Goal: Information Seeking & Learning: Understand process/instructions

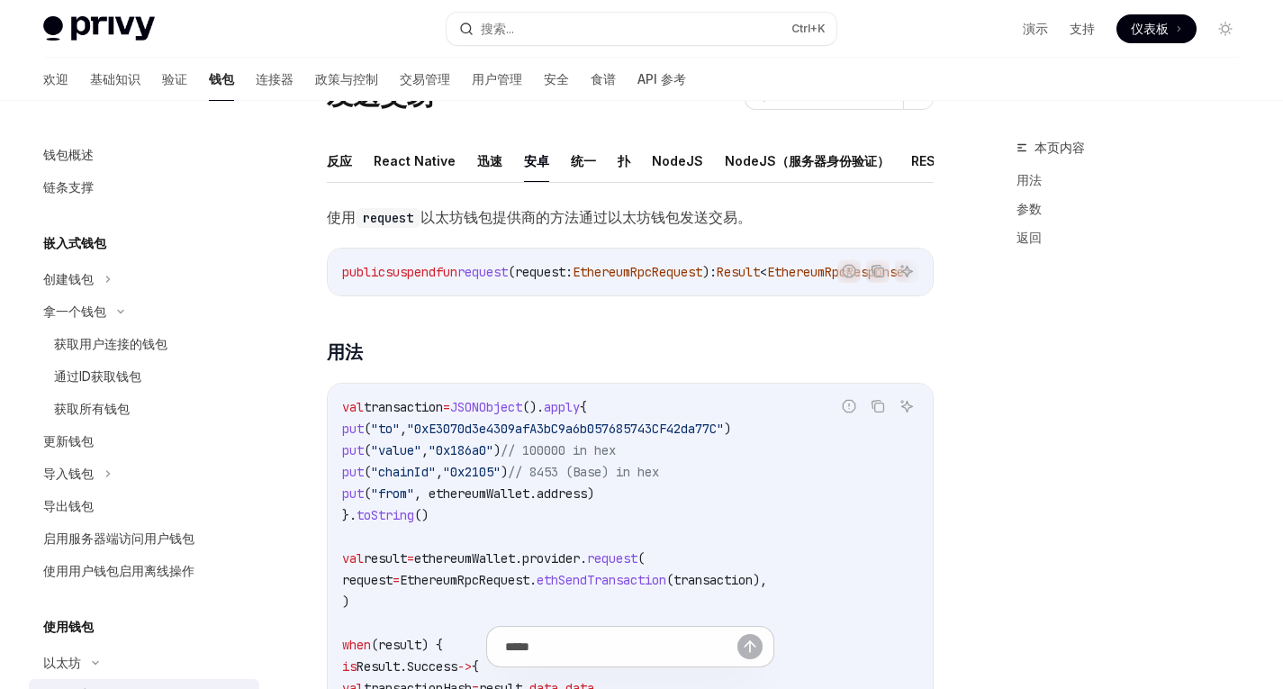
scroll to position [383, 0]
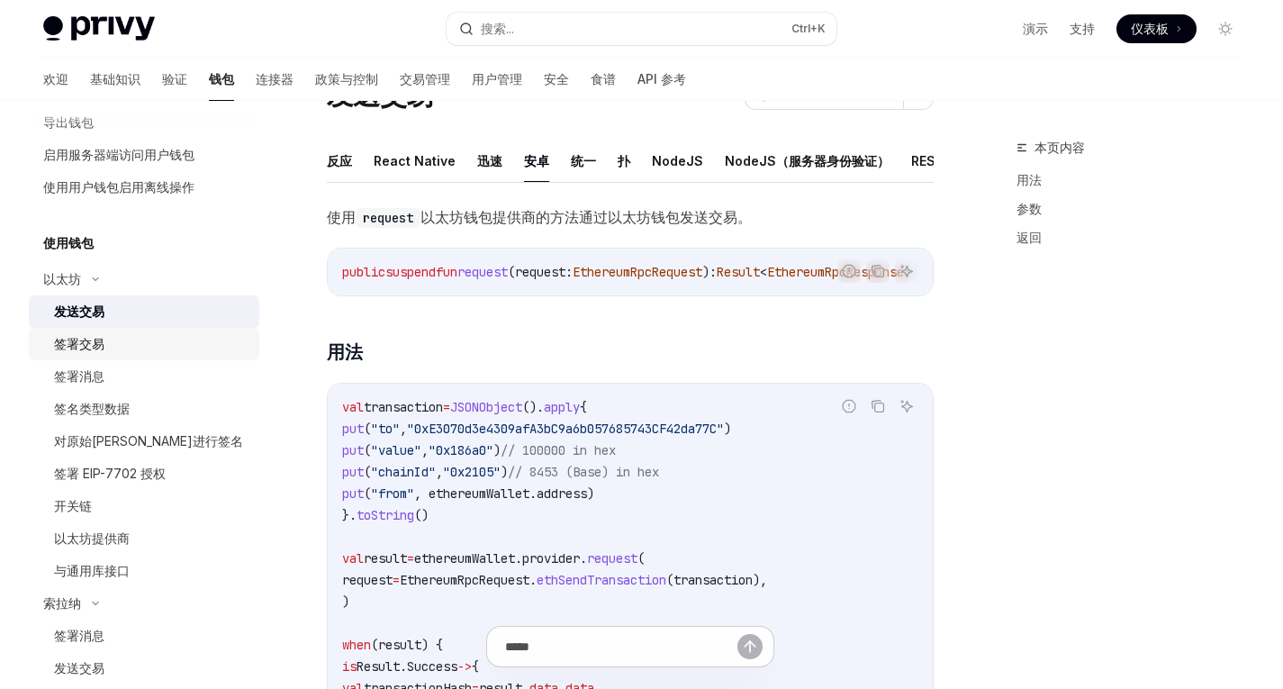
click at [97, 353] on div "签署交易" at bounding box center [79, 344] width 50 height 22
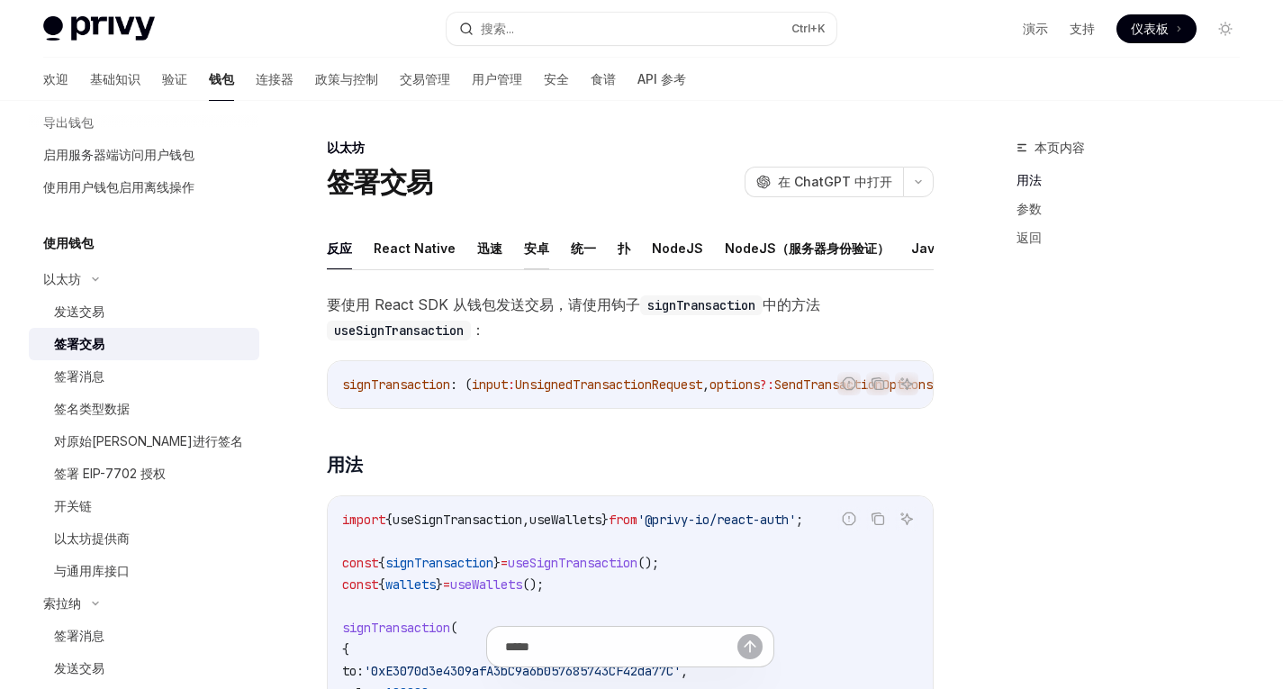
click at [534, 255] on font "安卓" at bounding box center [536, 247] width 25 height 15
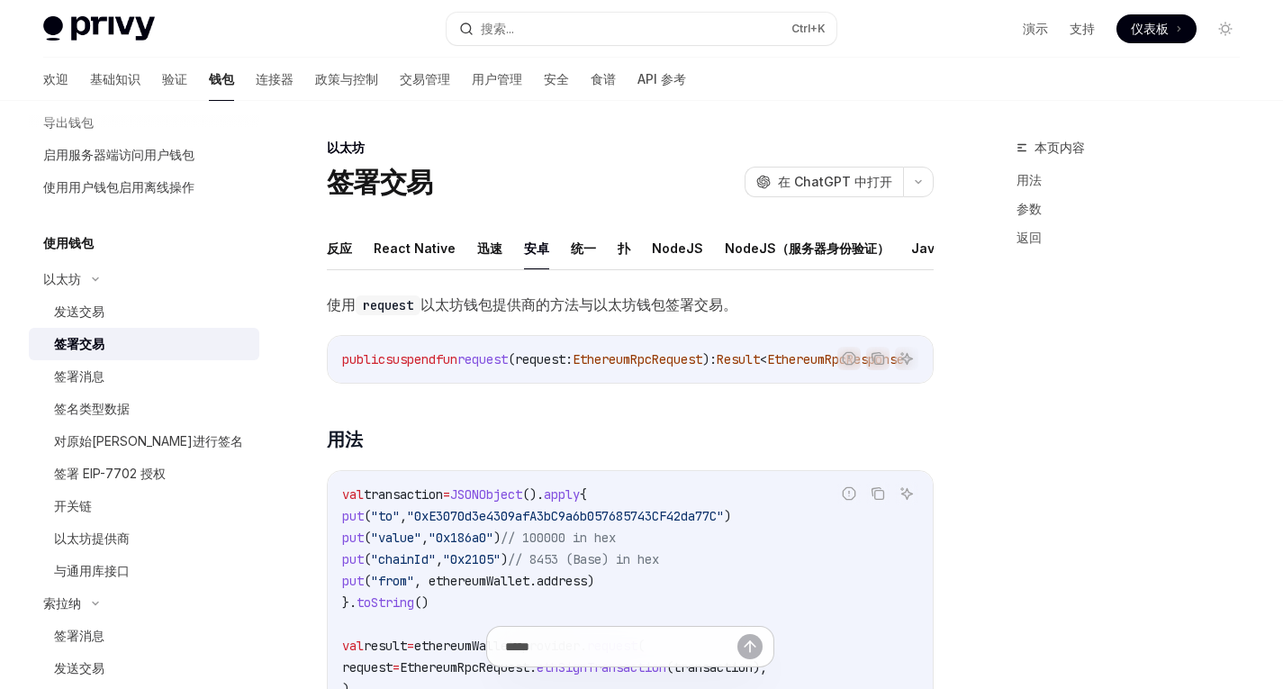
scroll to position [127, 0]
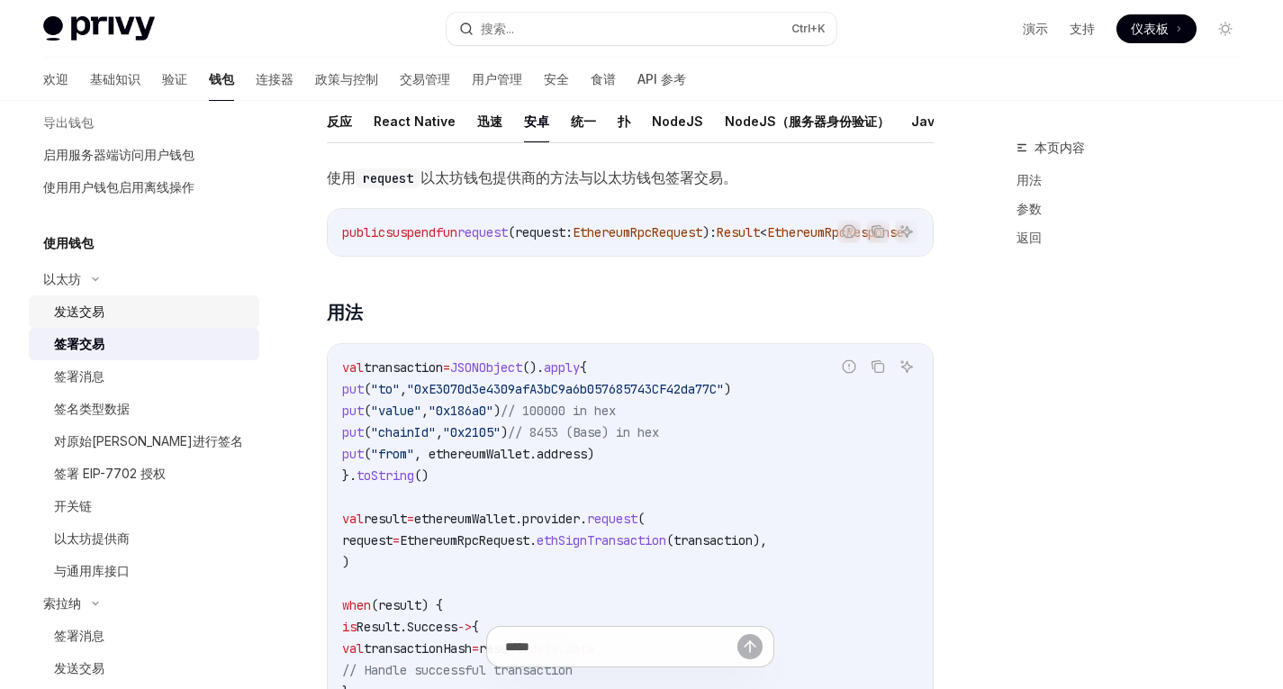
click at [85, 306] on font "发送交易" at bounding box center [79, 310] width 50 height 15
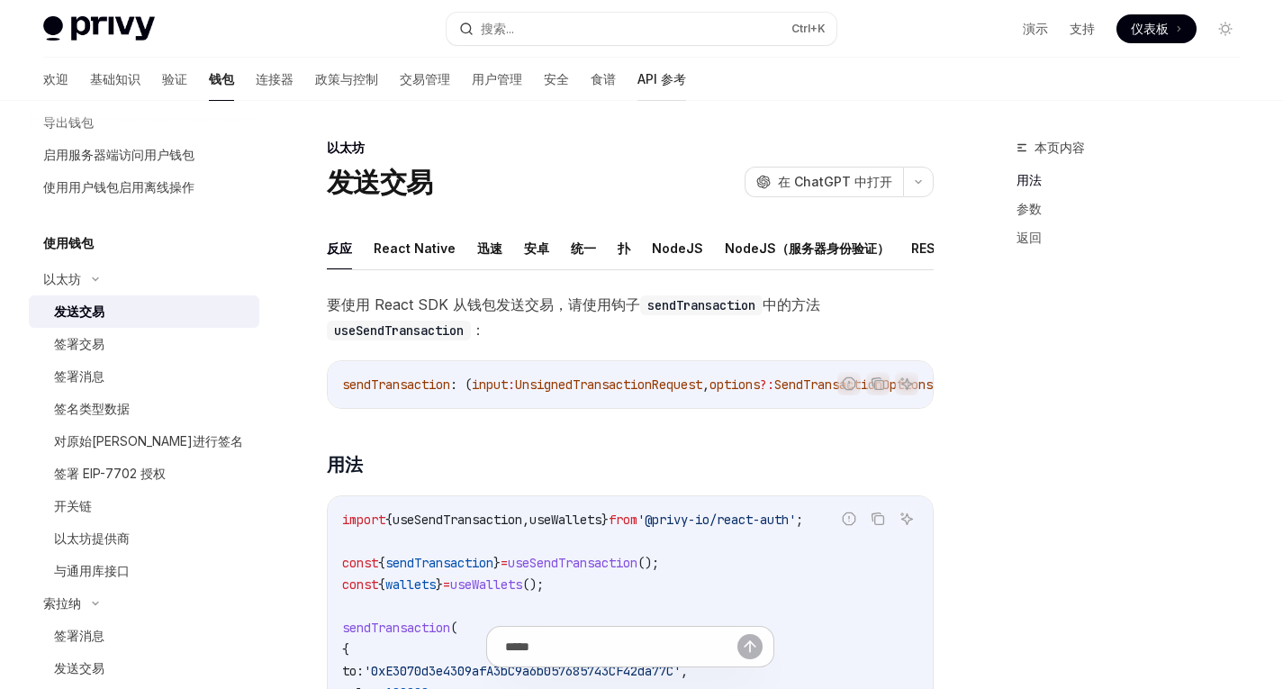
click at [637, 85] on font "API 参考" at bounding box center [661, 78] width 49 height 15
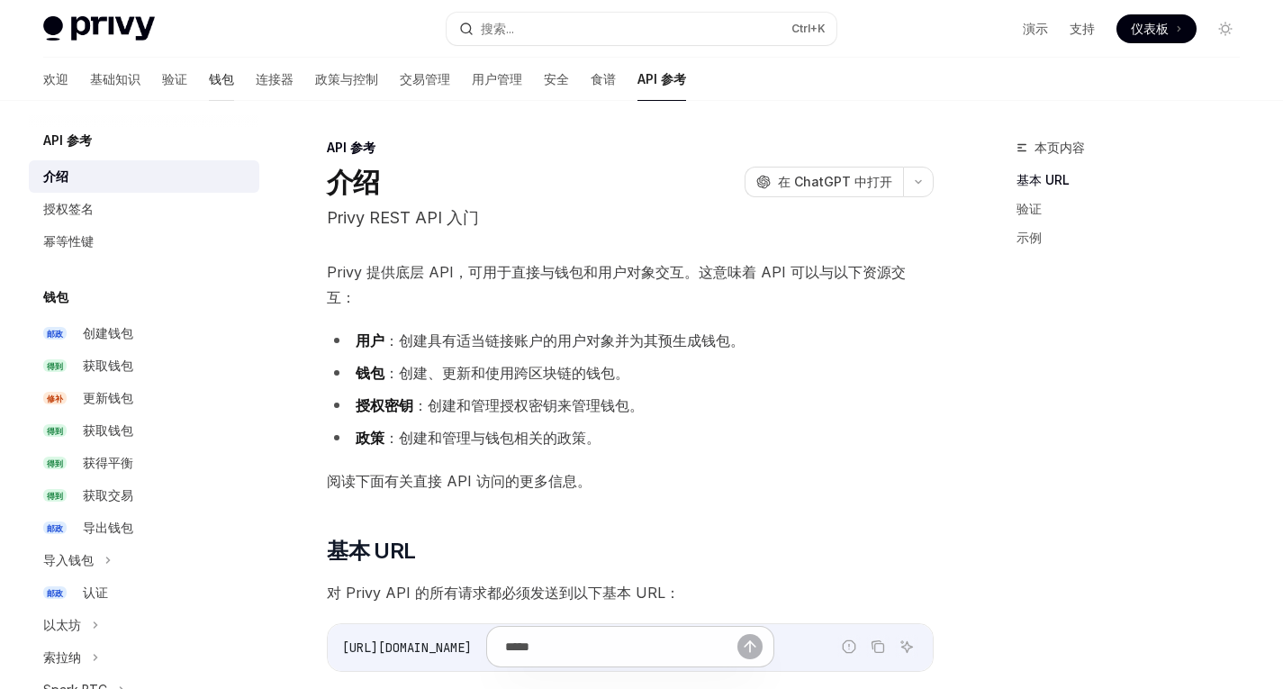
click at [209, 82] on font "钱包" at bounding box center [221, 78] width 25 height 15
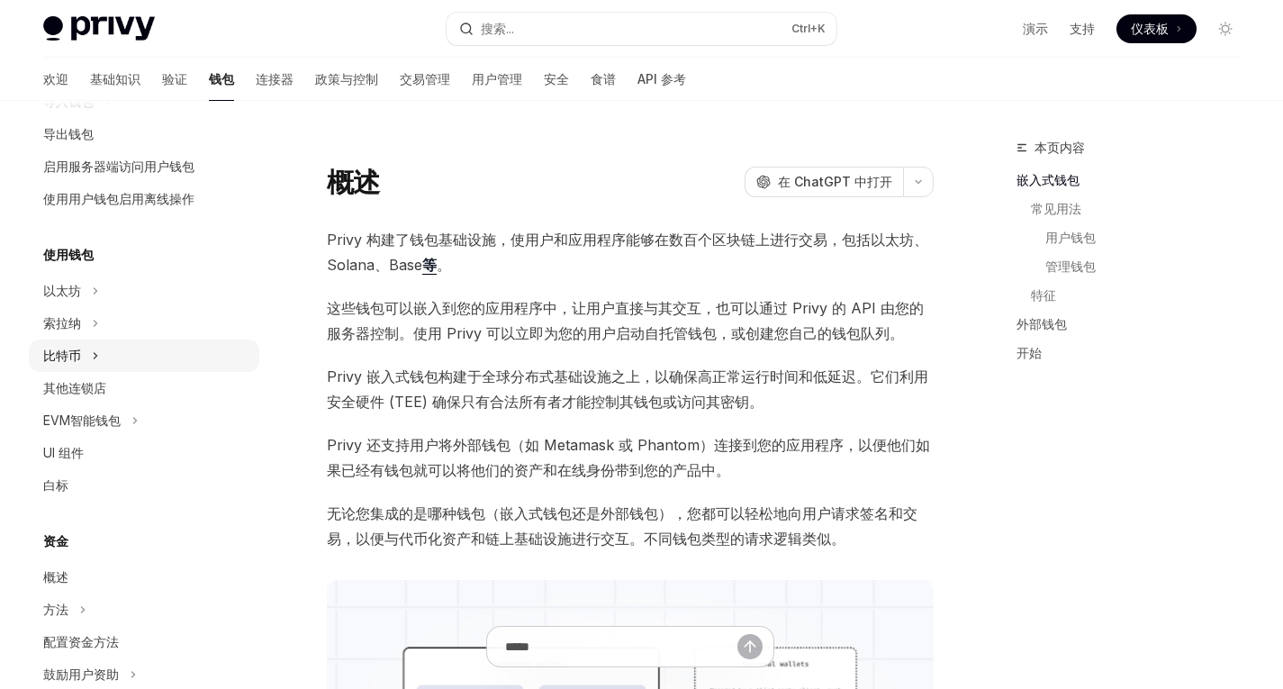
scroll to position [275, 0]
click at [604, 49] on div "Privy Docs 主页 搜索... Ctrl +K 演示 支持 仪表板 仪表板 搜索..." at bounding box center [641, 29] width 1196 height 58
click at [637, 76] on font "API 参考" at bounding box center [661, 78] width 49 height 15
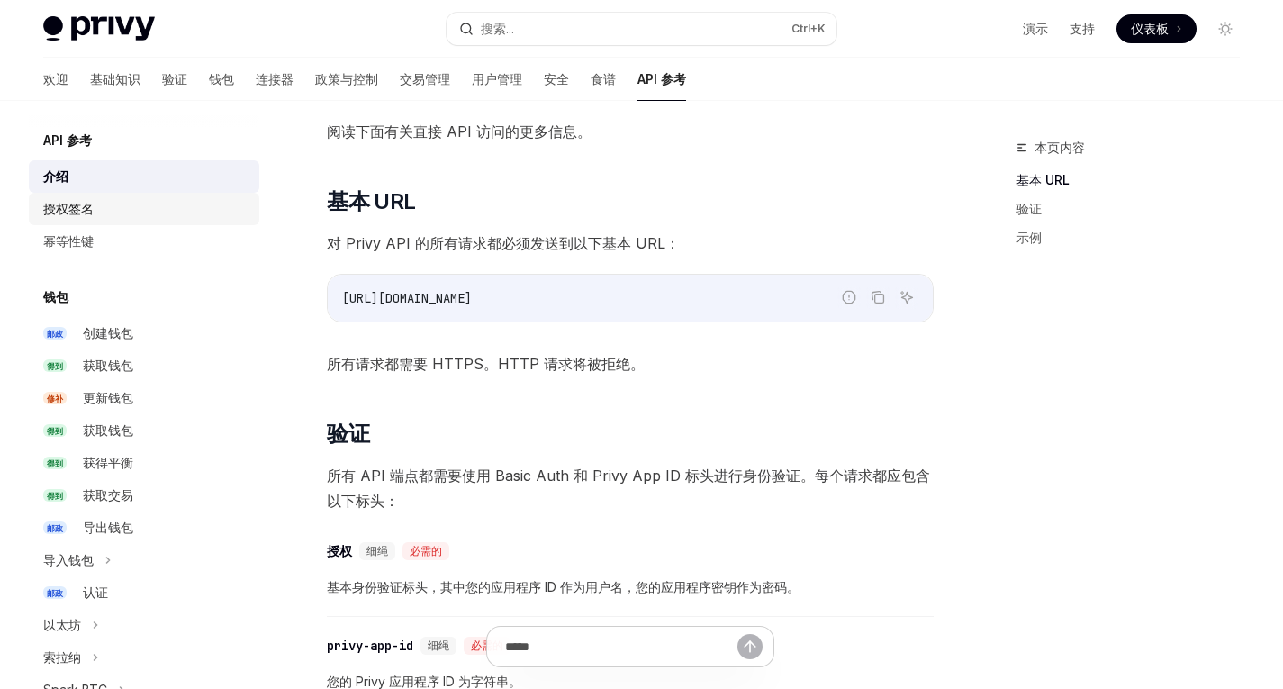
click at [122, 212] on div "授权签名" at bounding box center [145, 209] width 205 height 22
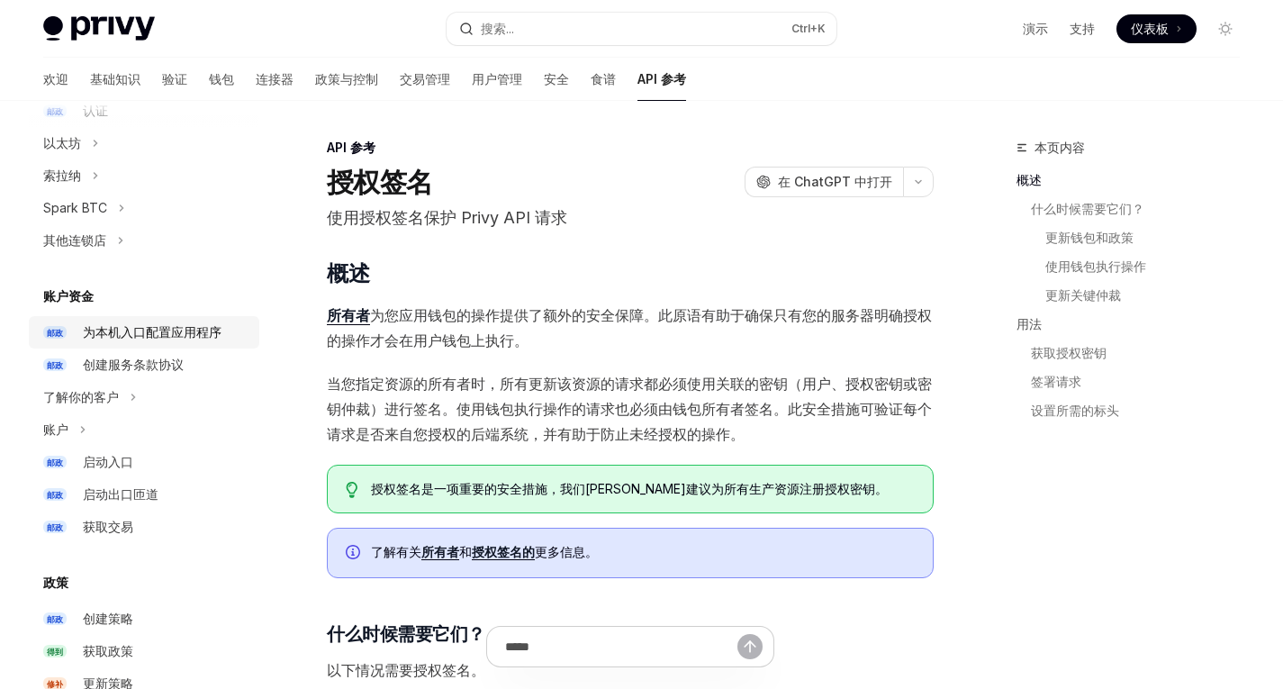
scroll to position [516, 0]
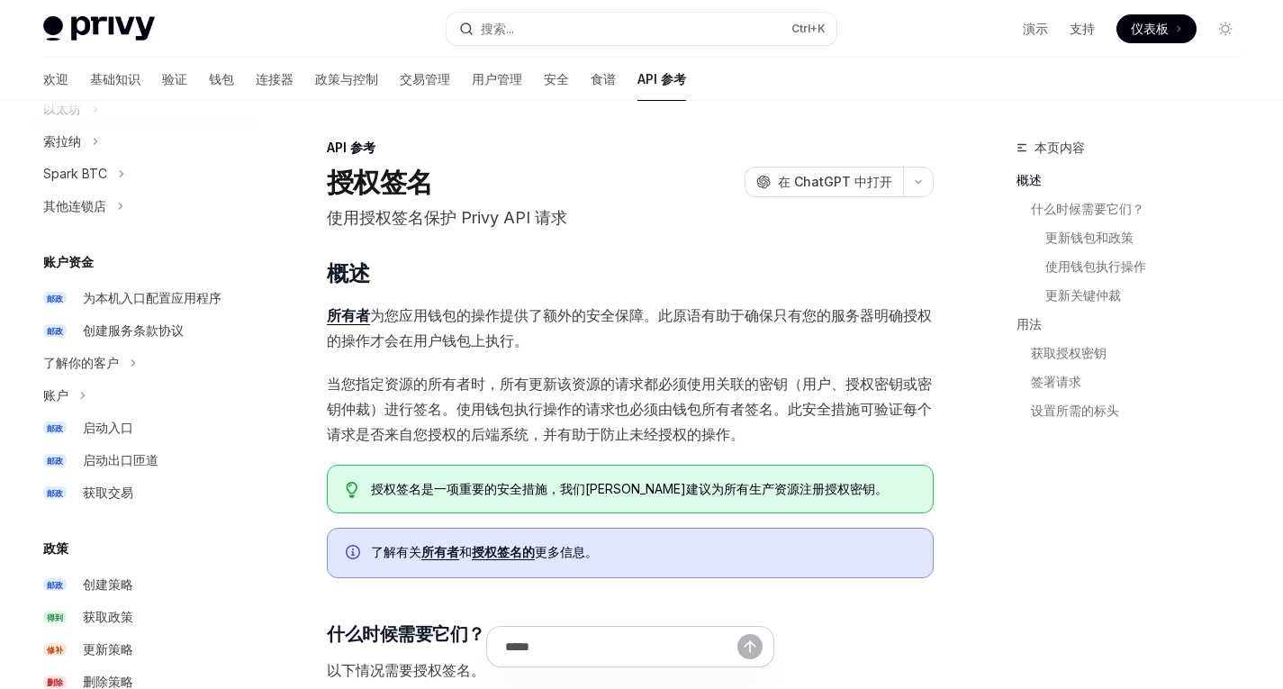
click at [490, 391] on font "当您指定资源的所有者时，所有更新该资源的请求都必须使用关联的密钥（用户、授权密钥或密钥仲裁）进行签名。使用钱包执行操作的请求也必须由钱包所有者签名。此安全措施…" at bounding box center [629, 408] width 605 height 68
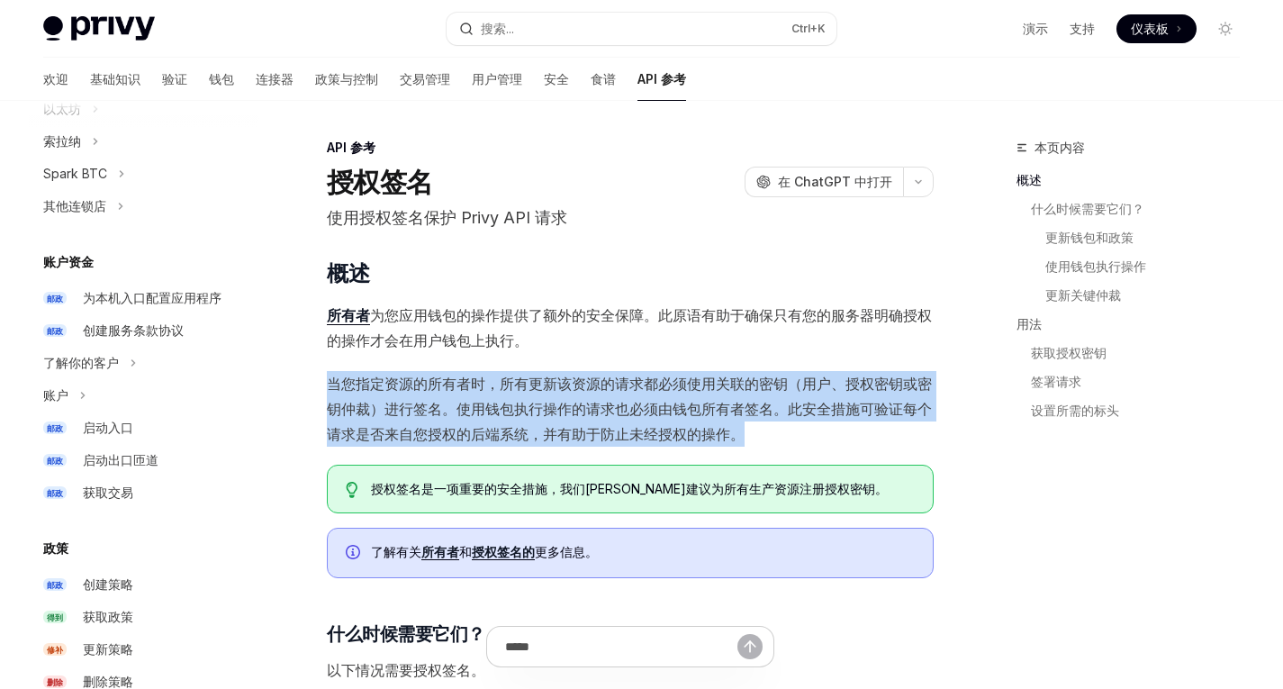
click at [490, 391] on font "当您指定资源的所有者时，所有更新该资源的请求都必须使用关联的密钥（用户、授权密钥或密钥仲裁）进行签名。使用钱包执行操作的请求也必须由钱包所有者签名。此安全措施…" at bounding box center [629, 408] width 605 height 68
click at [536, 385] on font "当您指定资源的所有者时，所有更新该资源的请求都必须使用关联的密钥（用户、授权密钥或密钥仲裁）进行签名。使用钱包执行操作的请求也必须由钱包所有者签名。此安全措施…" at bounding box center [629, 408] width 605 height 68
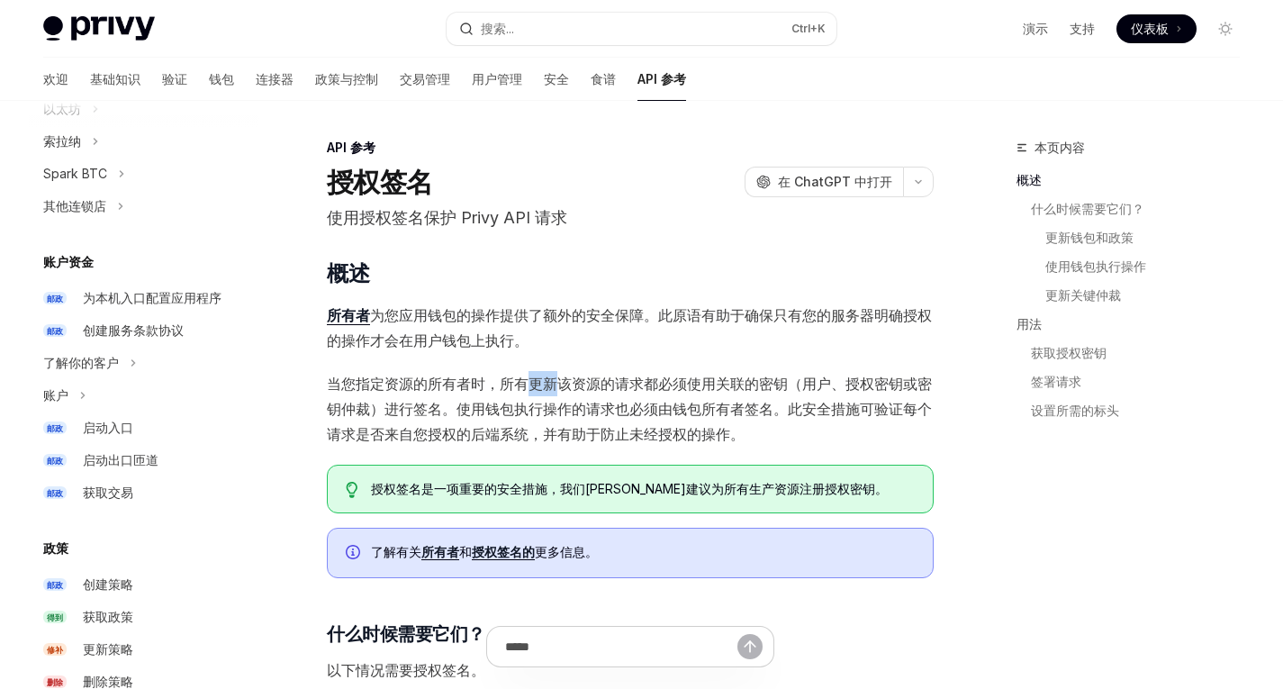
click at [536, 385] on font "当您指定资源的所有者时，所有更新该资源的请求都必须使用关联的密钥（用户、授权密钥或密钥仲裁）进行签名。使用钱包执行操作的请求也必须由钱包所有者签名。此安全措施…" at bounding box center [629, 408] width 605 height 68
click at [572, 393] on span "当您指定资源的所有者时，所有更新该资源的请求都必须使用关联的密钥（用户、授权密钥或密钥仲裁）进行签名。使用钱包执行操作的请求也必须由钱包所有者签名。此安全措施…" at bounding box center [630, 409] width 607 height 76
click at [584, 409] on font "当您指定资源的所有者时，所有更新该资源的请求都必须使用关联的密钥（用户、授权密钥或密钥仲裁）进行签名。使用钱包执行操作的请求也必须由钱包所有者签名。此安全措施…" at bounding box center [629, 408] width 605 height 68
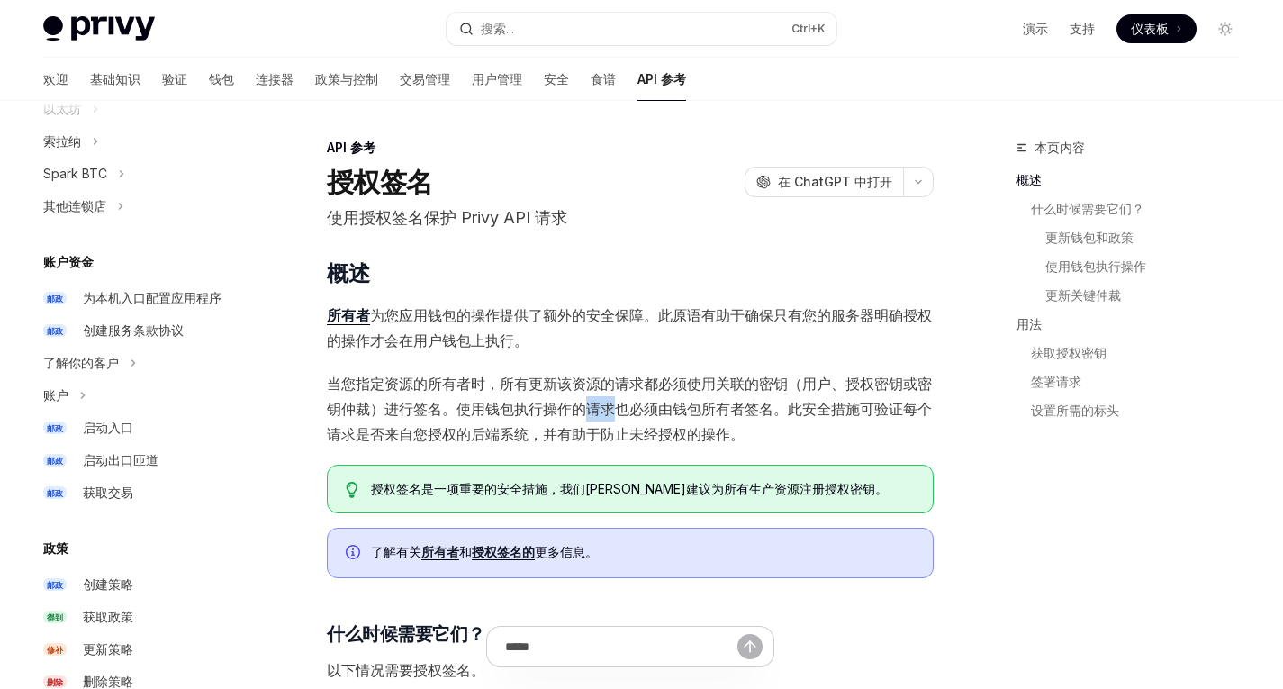
click at [616, 407] on font "当您指定资源的所有者时，所有更新该资源的请求都必须使用关联的密钥（用户、授权密钥或密钥仲裁）进行签名。使用钱包执行操作的请求也必须由钱包所有者签名。此安全措施…" at bounding box center [629, 408] width 605 height 68
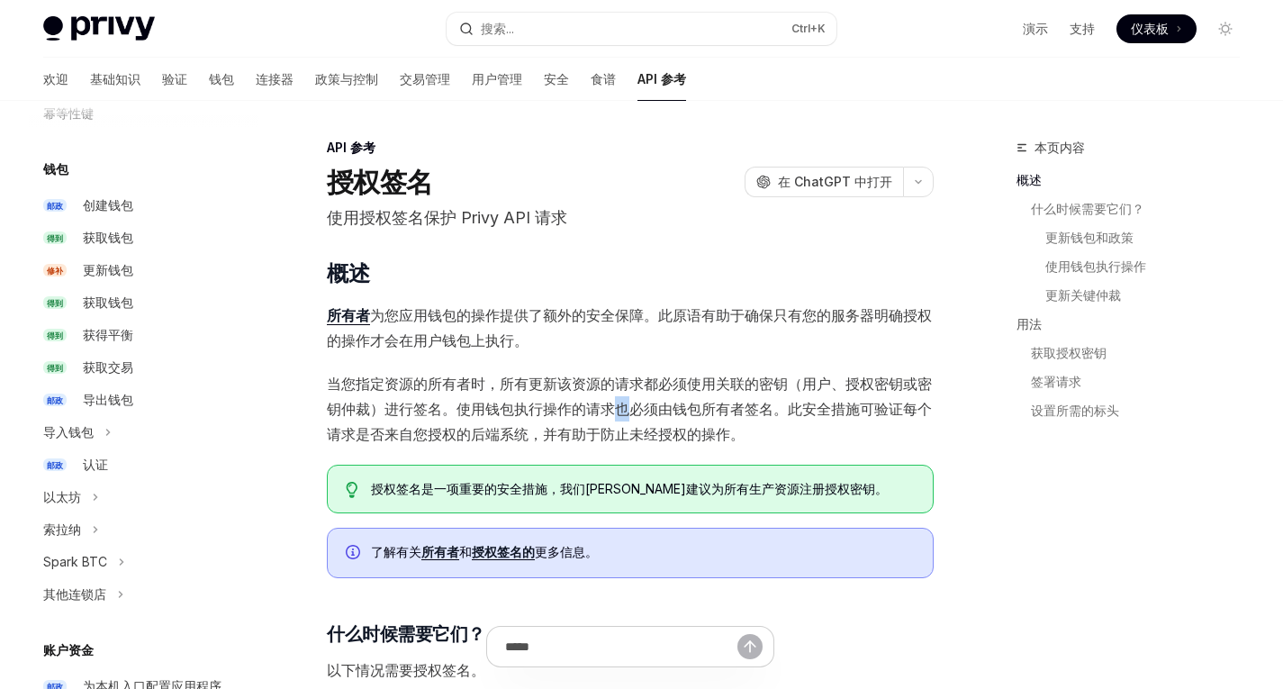
scroll to position [0, 0]
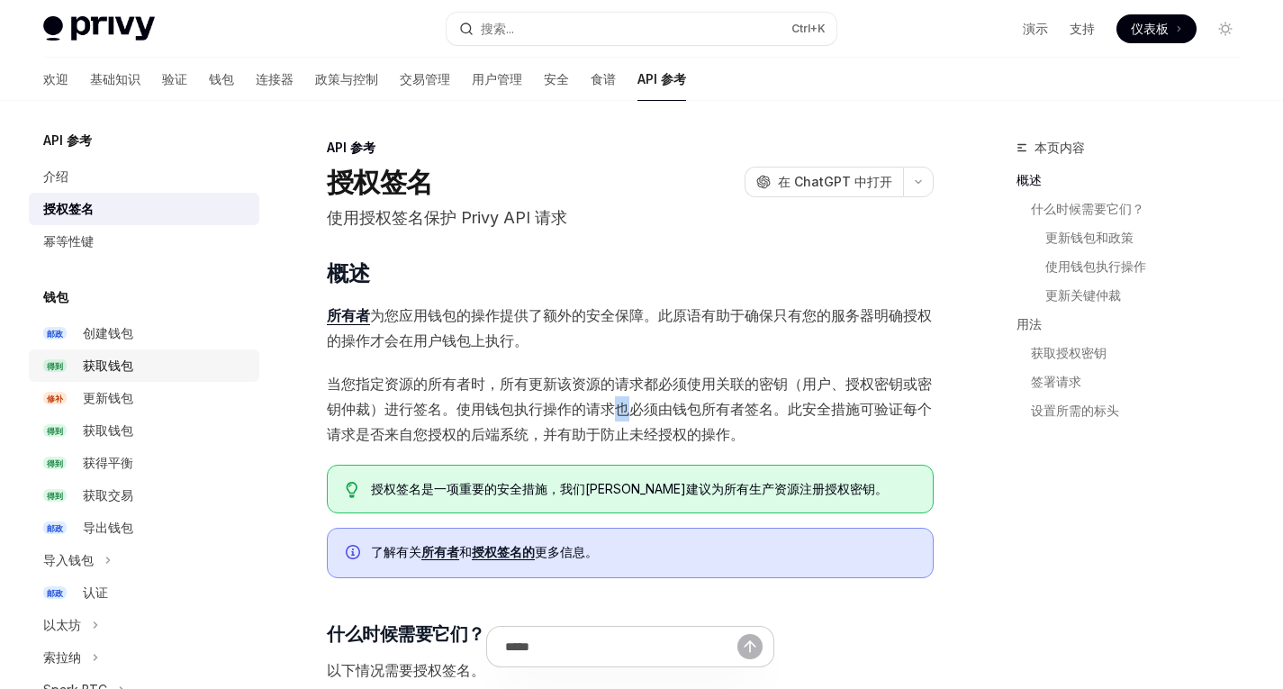
click at [117, 365] on font "获取钱包" at bounding box center [108, 364] width 50 height 15
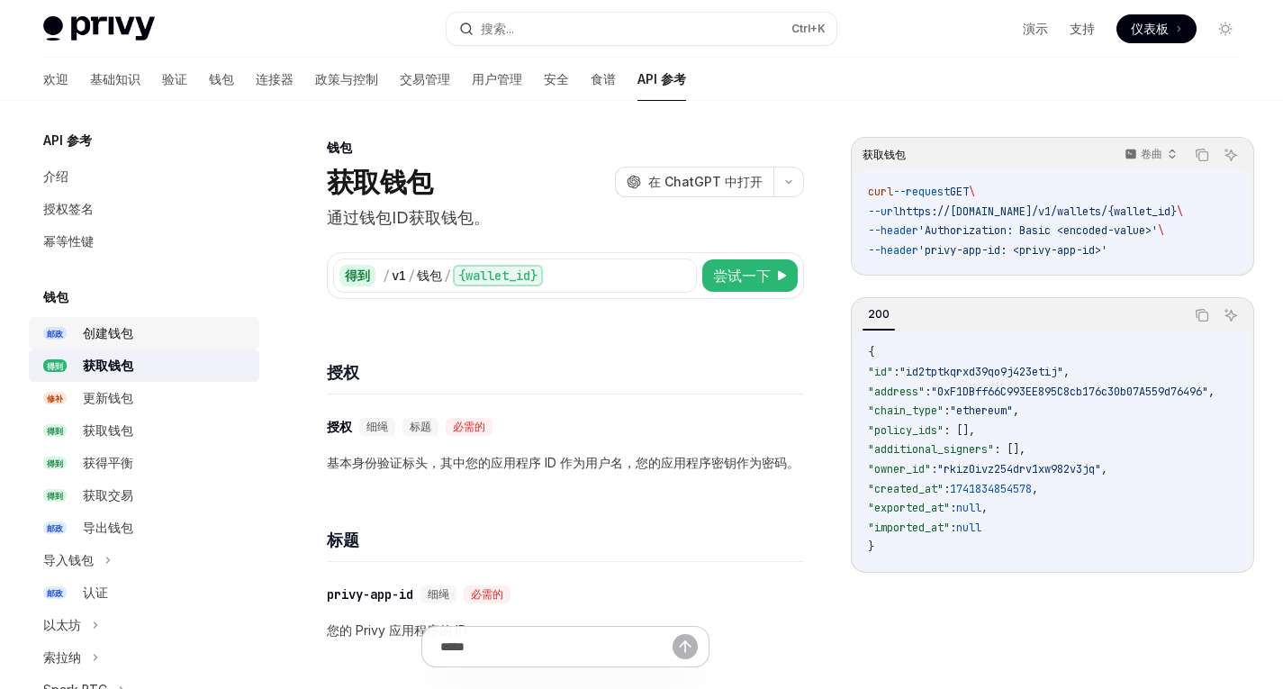
click at [127, 348] on link "邮政 创建钱包" at bounding box center [144, 333] width 230 height 32
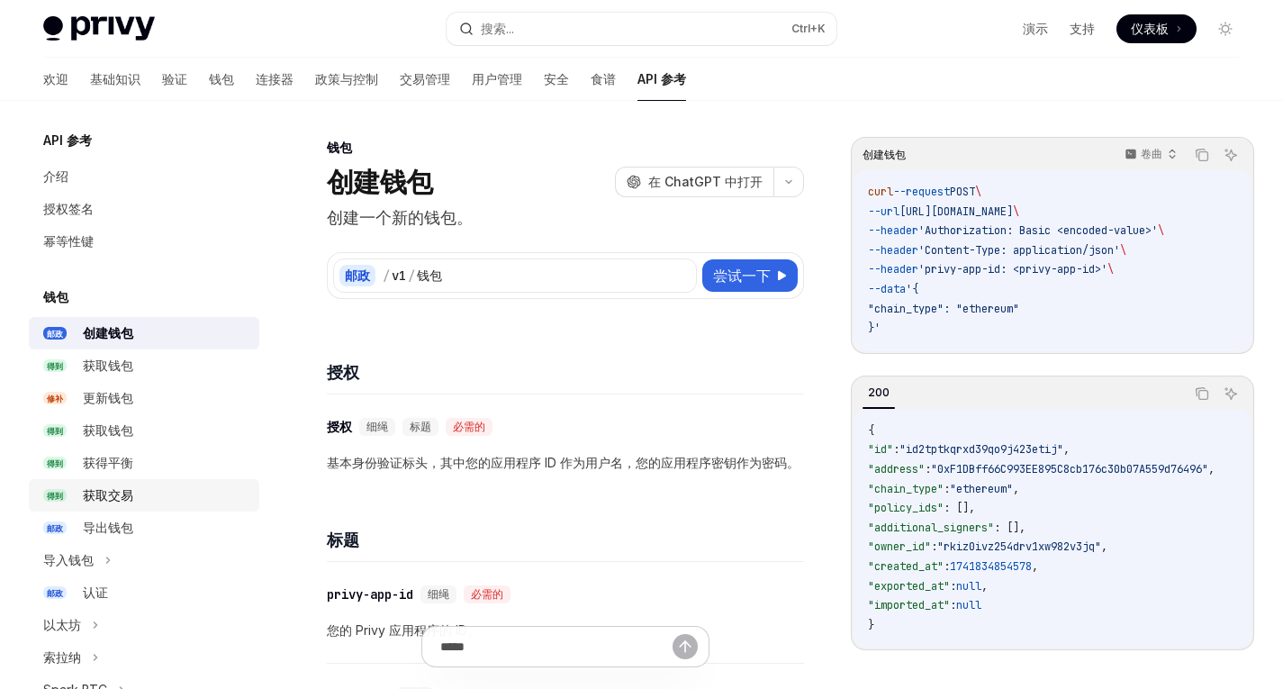
scroll to position [152, 0]
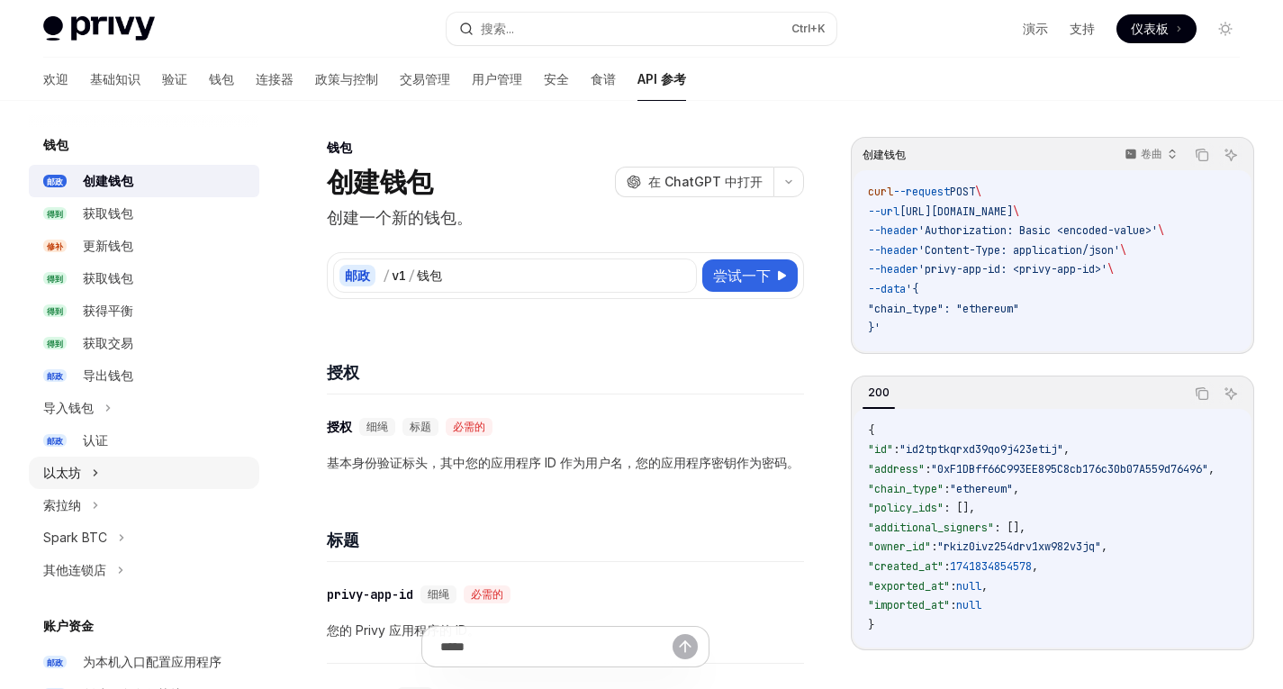
click at [71, 472] on font "以太坊" at bounding box center [62, 471] width 38 height 15
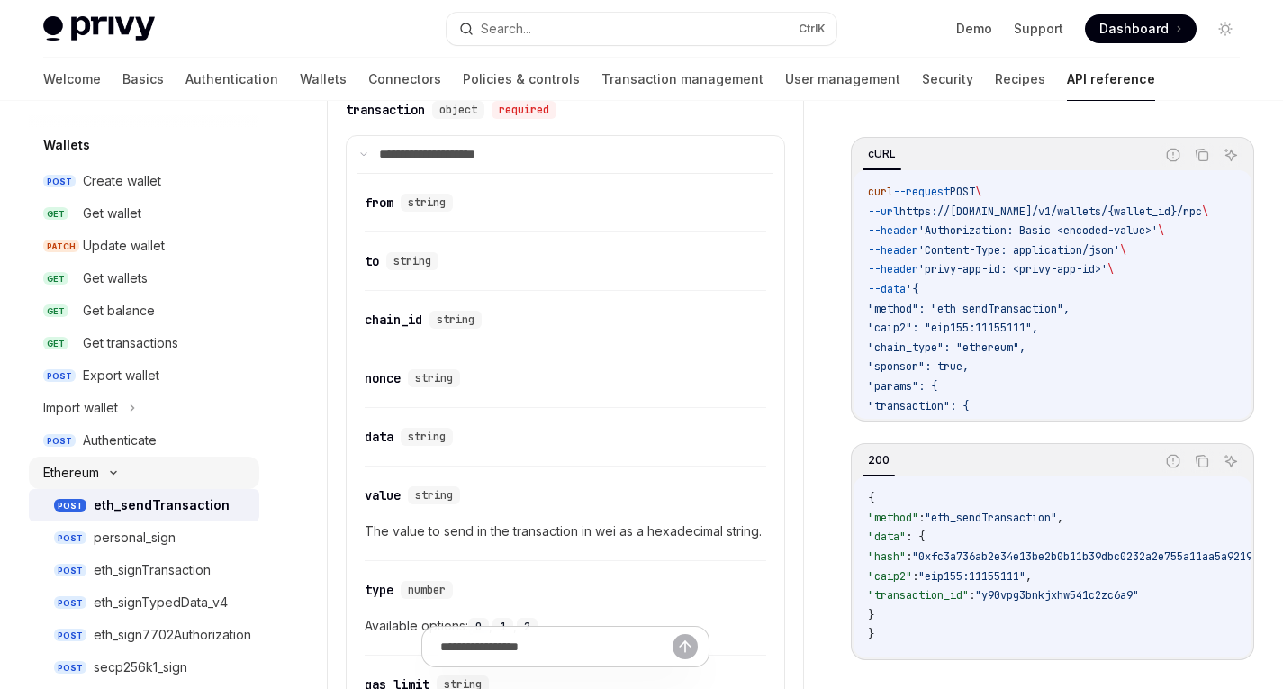
scroll to position [1138, 0]
click at [375, 381] on div "nonce" at bounding box center [383, 377] width 36 height 18
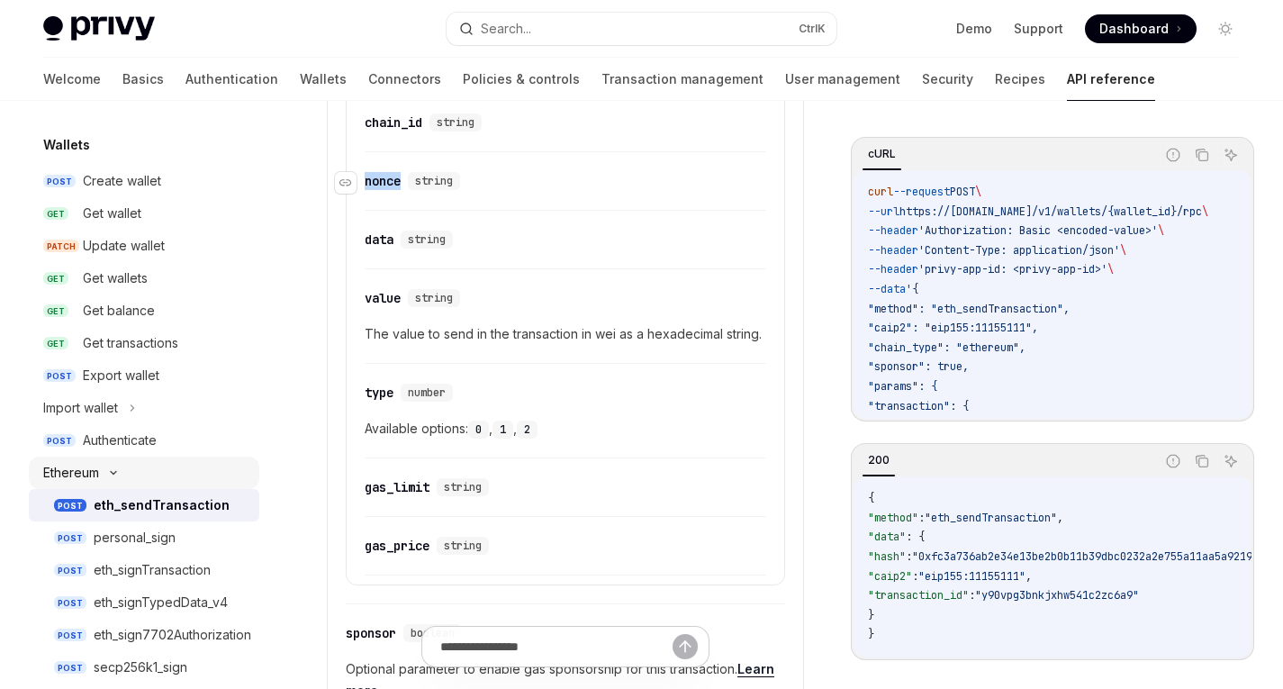
click at [375, 381] on attributesChildren "​ from string ​ to string ​ chain_id string ​ nonce string ​ data string ​ valu…" at bounding box center [565, 275] width 416 height 599
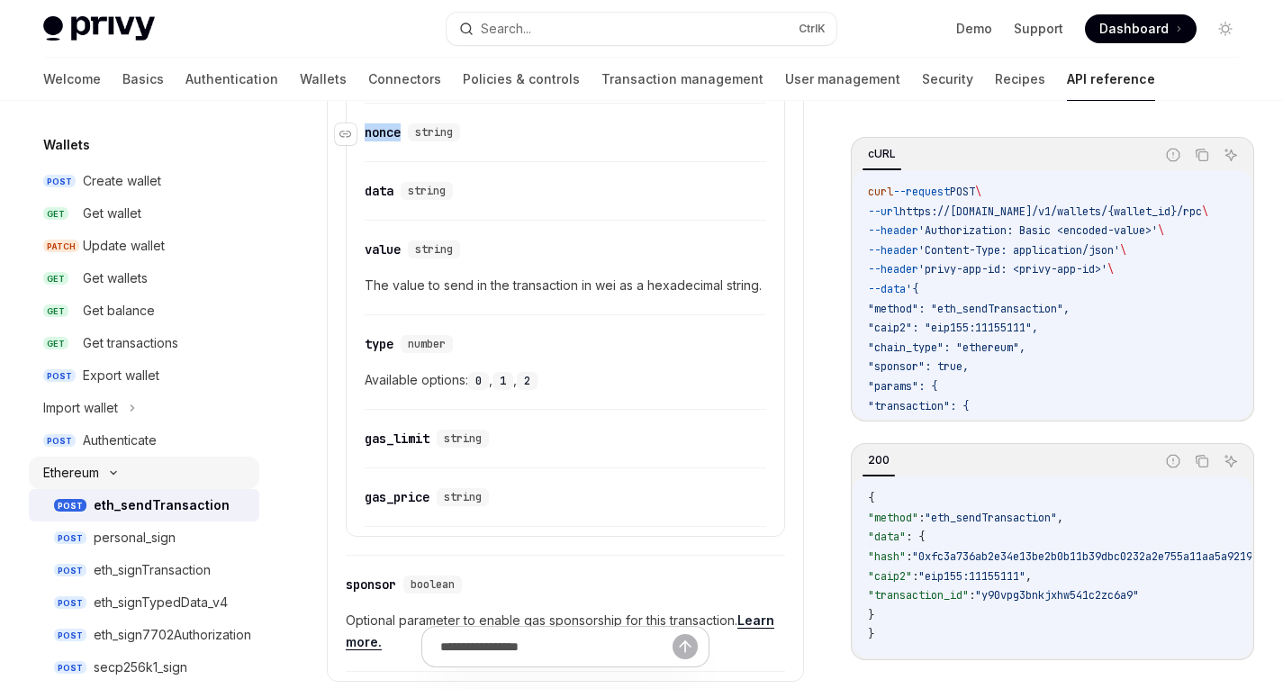
scroll to position [1385, 0]
click at [485, 197] on div "​ data string" at bounding box center [556, 188] width 383 height 22
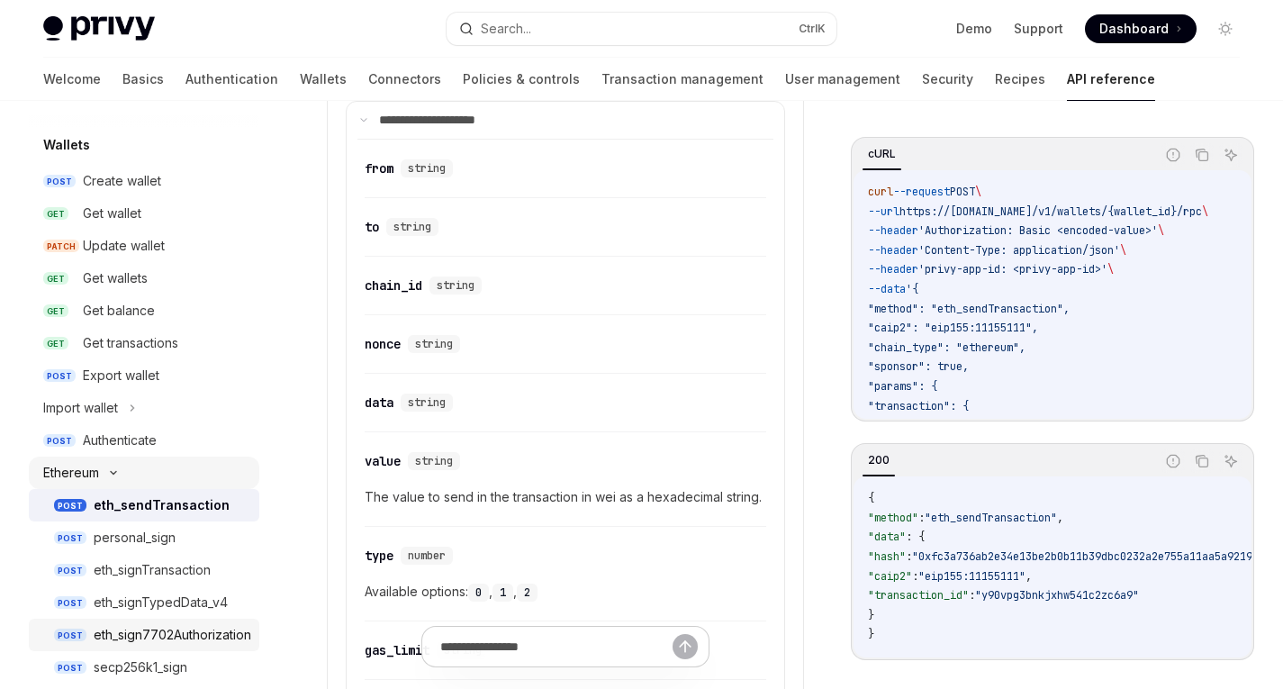
scroll to position [233, 0]
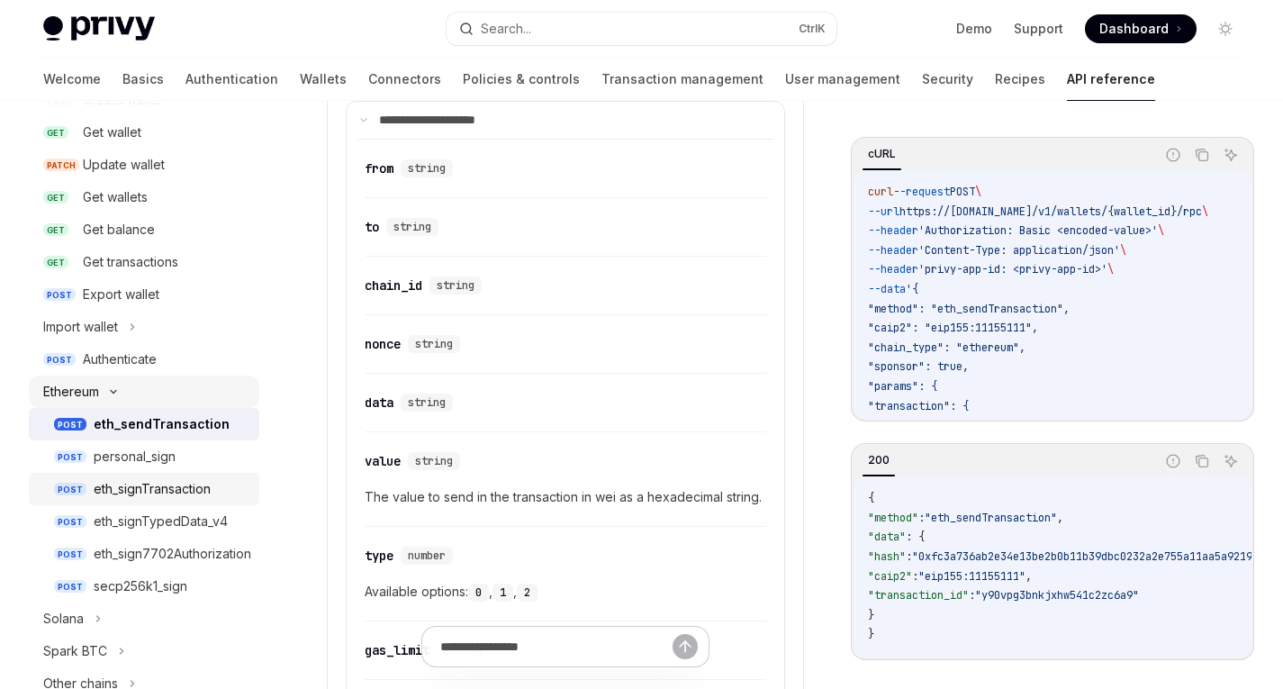
click at [159, 495] on div "eth_signTransaction" at bounding box center [152, 489] width 117 height 22
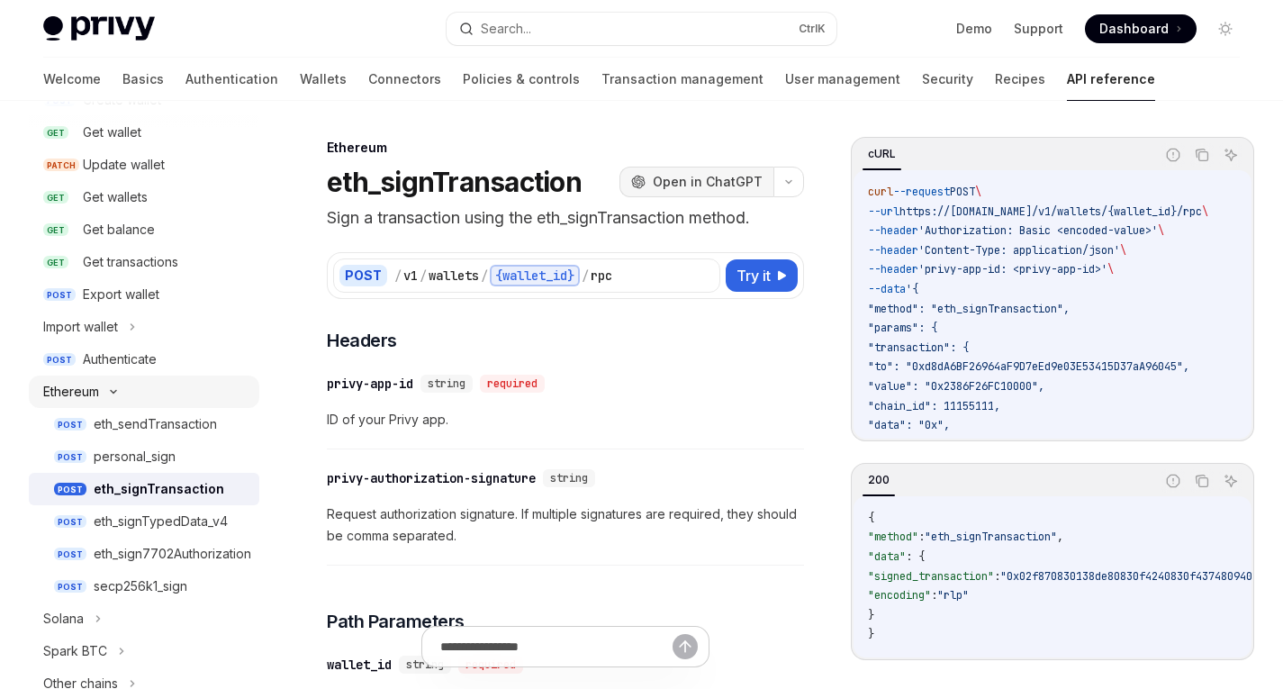
click at [723, 178] on span "Open in ChatGPT" at bounding box center [708, 182] width 110 height 18
click at [149, 491] on div "eth_signTransaction" at bounding box center [159, 489] width 131 height 22
click at [170, 421] on div "eth_sendTransaction" at bounding box center [155, 424] width 123 height 22
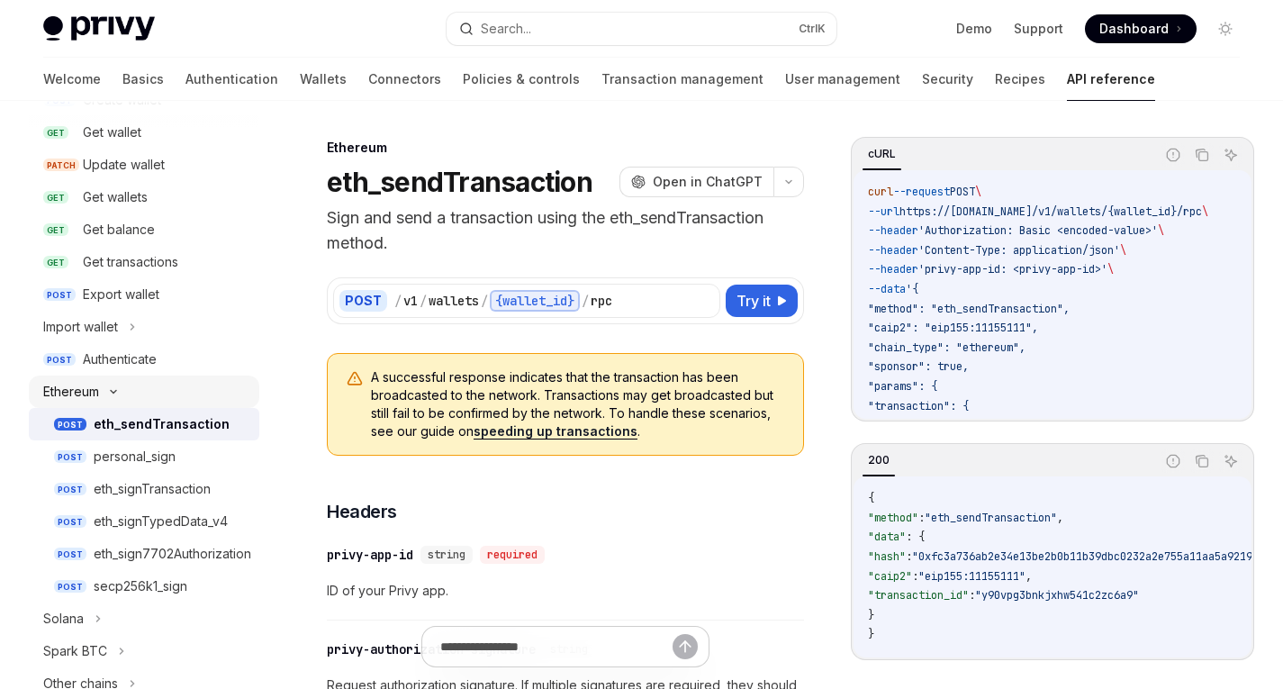
scroll to position [194, 0]
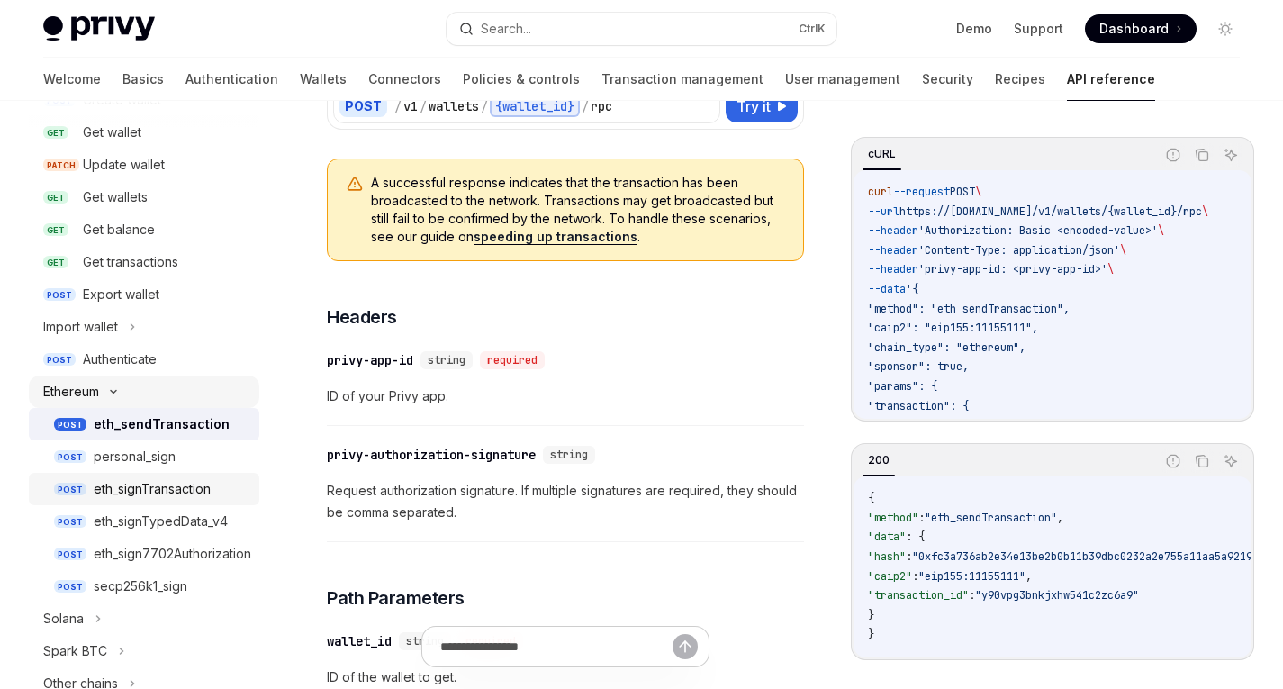
click at [135, 482] on div "eth_signTransaction" at bounding box center [152, 489] width 117 height 22
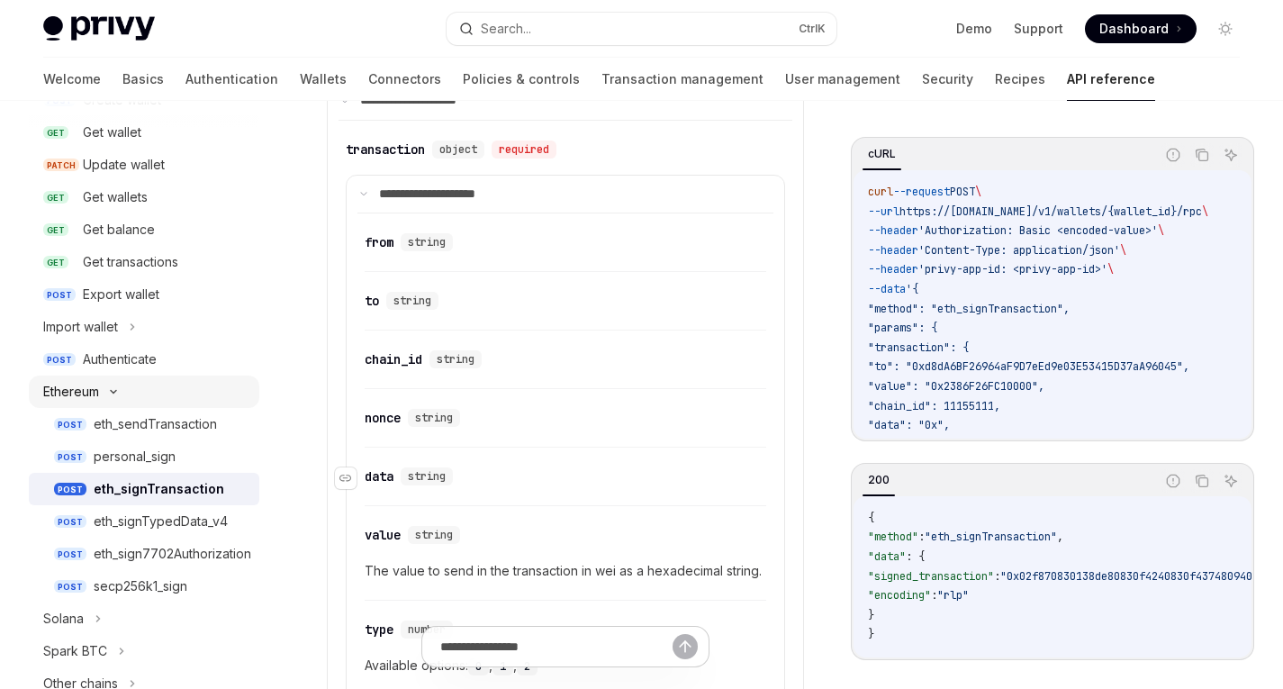
scroll to position [859, 0]
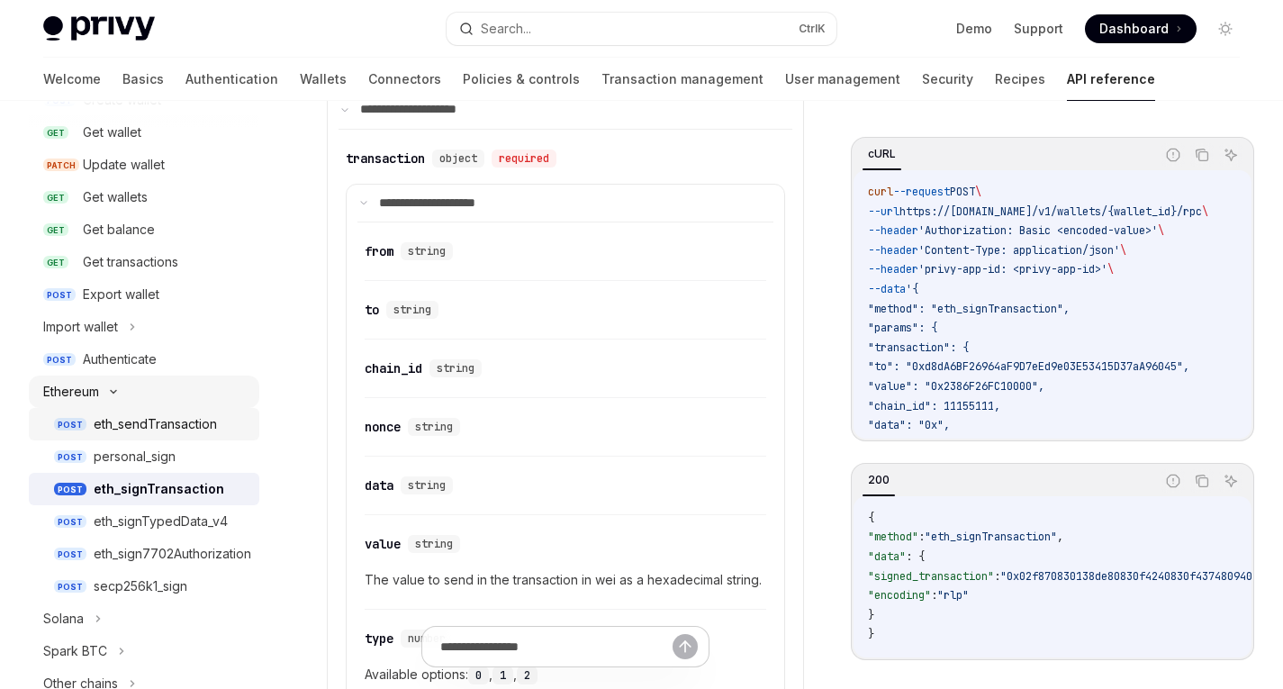
click at [184, 422] on div "eth_sendTransaction" at bounding box center [155, 424] width 123 height 22
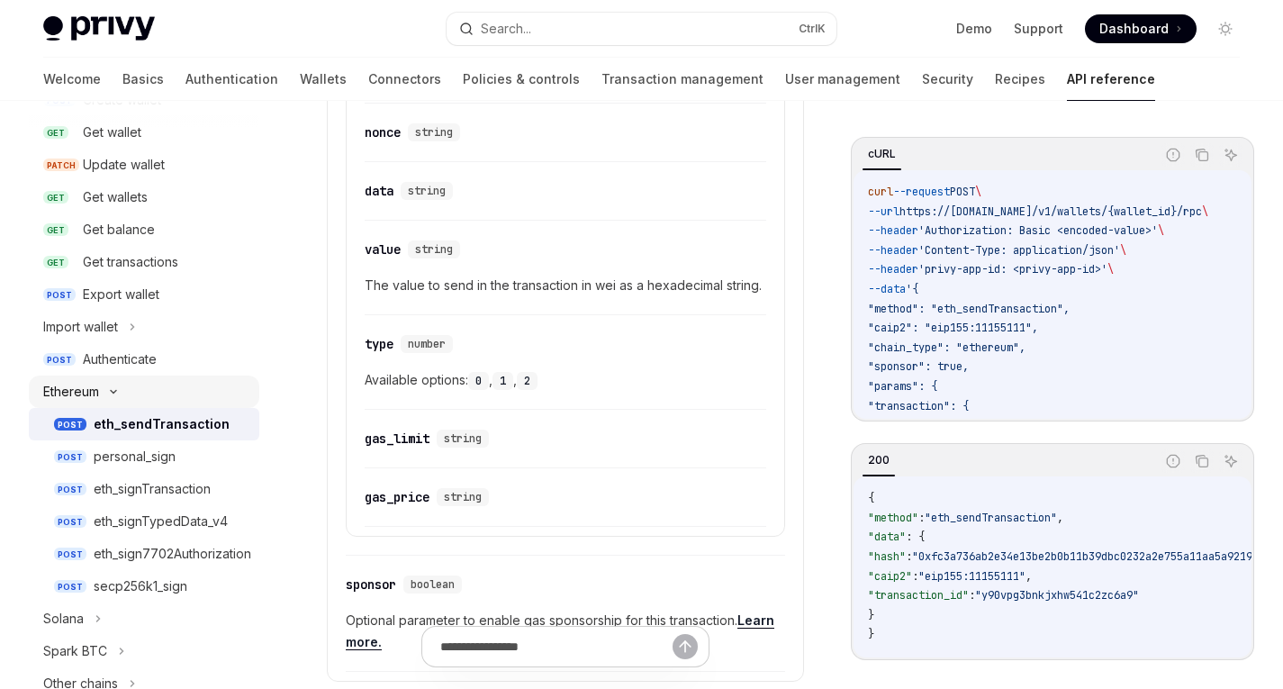
scroll to position [1382, 0]
click at [482, 380] on code "0" at bounding box center [478, 382] width 21 height 18
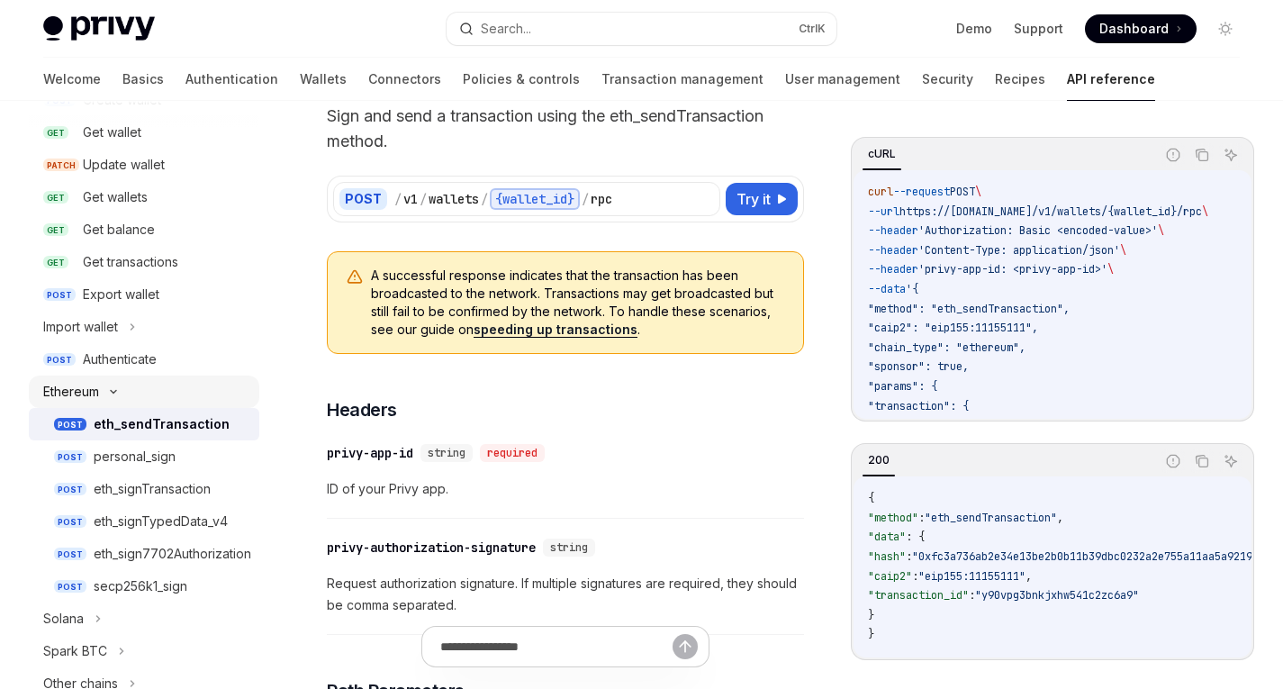
scroll to position [0, 0]
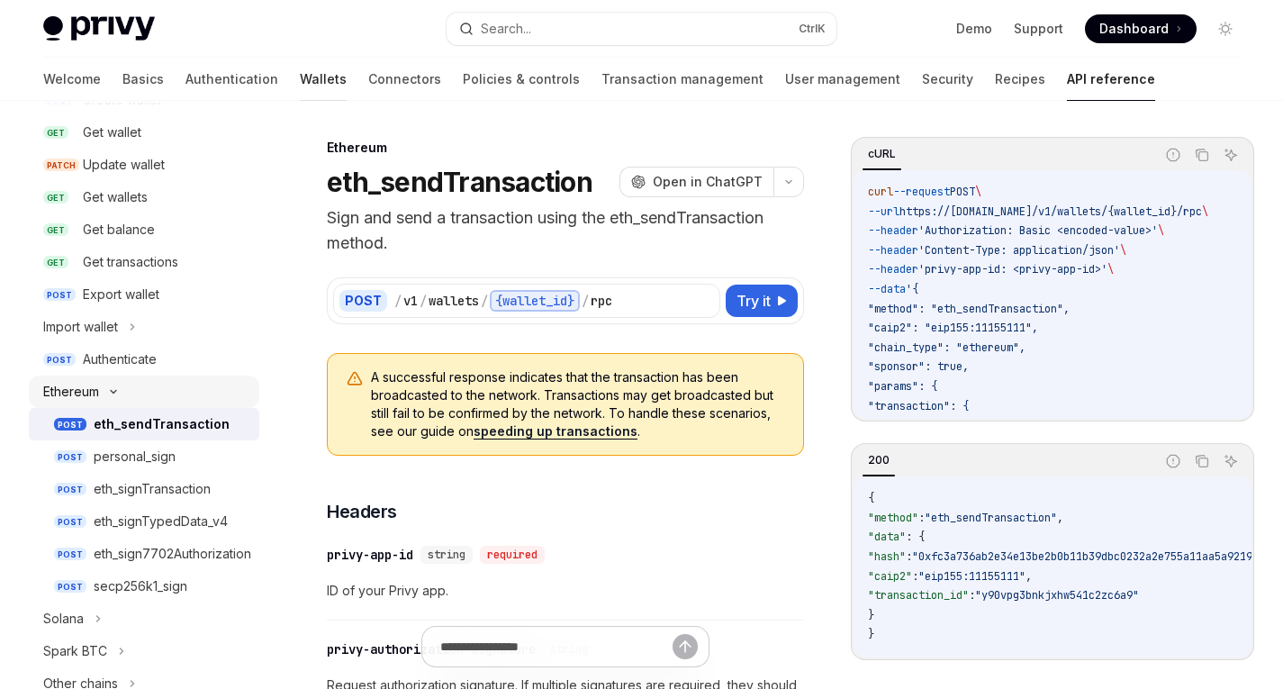
click at [300, 86] on link "Wallets" at bounding box center [323, 79] width 47 height 43
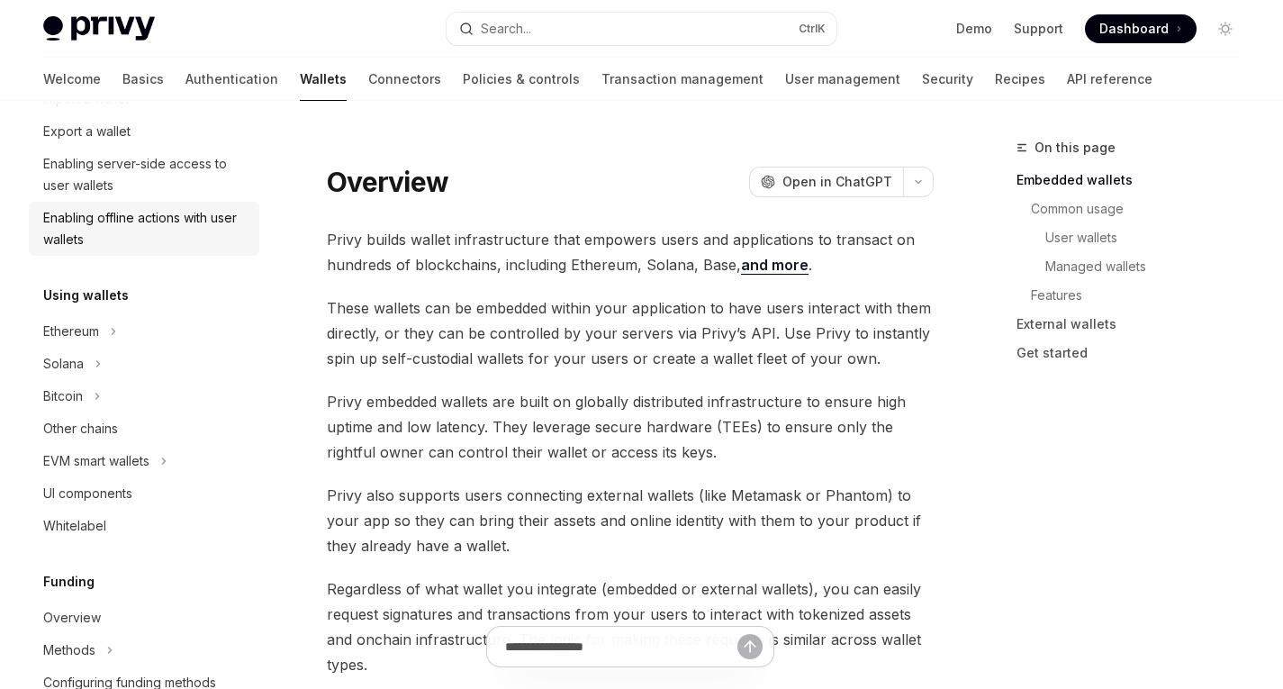
scroll to position [278, 0]
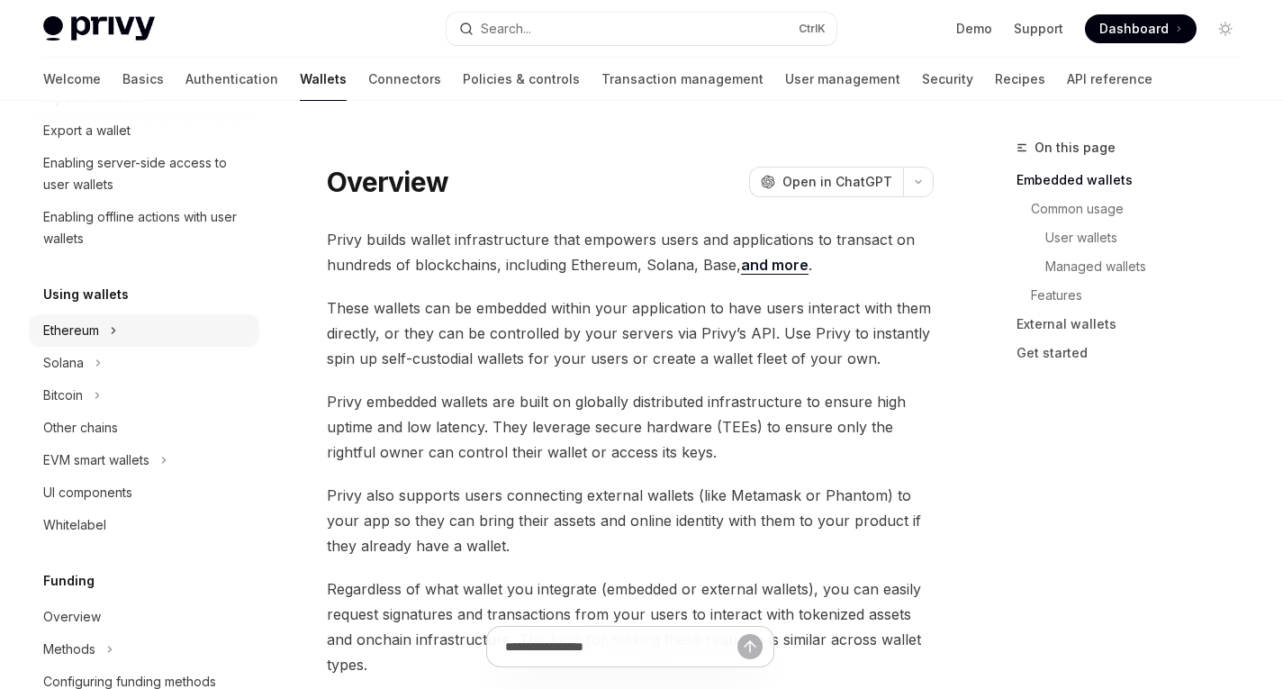
click at [87, 338] on div "Ethereum" at bounding box center [71, 331] width 56 height 22
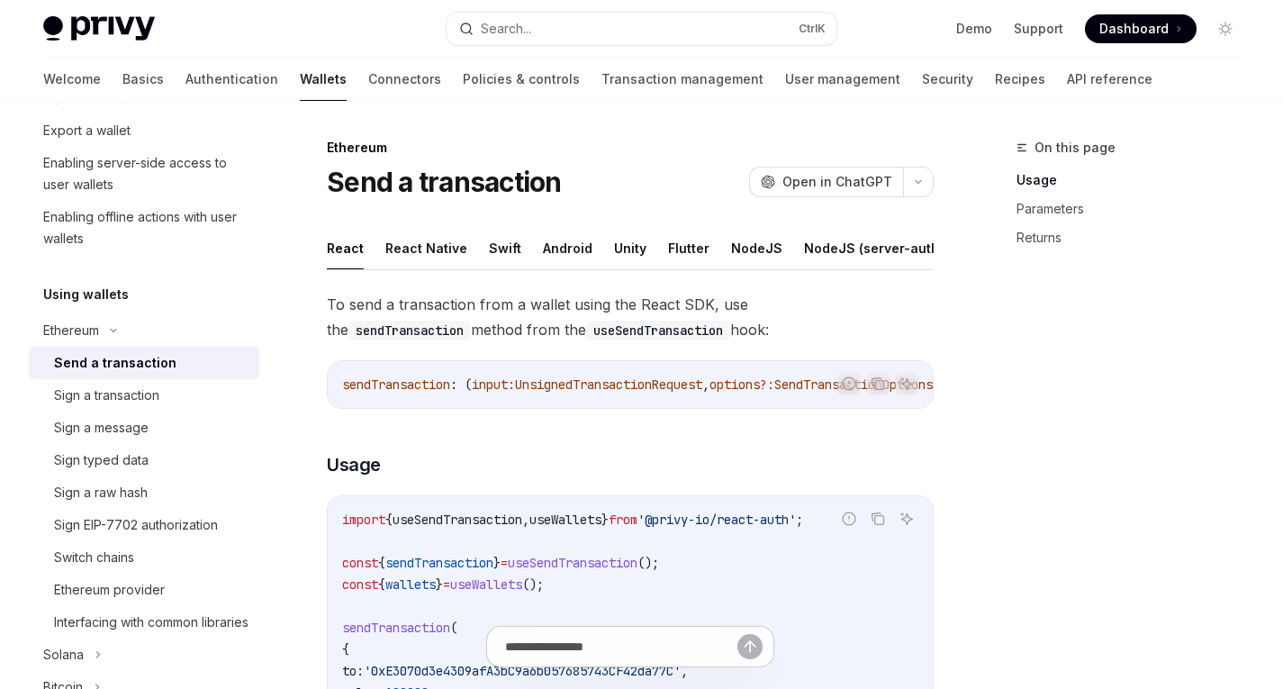
click at [115, 367] on div "Send a transaction" at bounding box center [115, 363] width 122 height 22
click at [518, 248] on ul "React React Native Swift Android Unity Flutter NodeJS NodeJS (server-auth) REST…" at bounding box center [630, 248] width 607 height 43
click at [546, 253] on button "Android" at bounding box center [568, 248] width 50 height 42
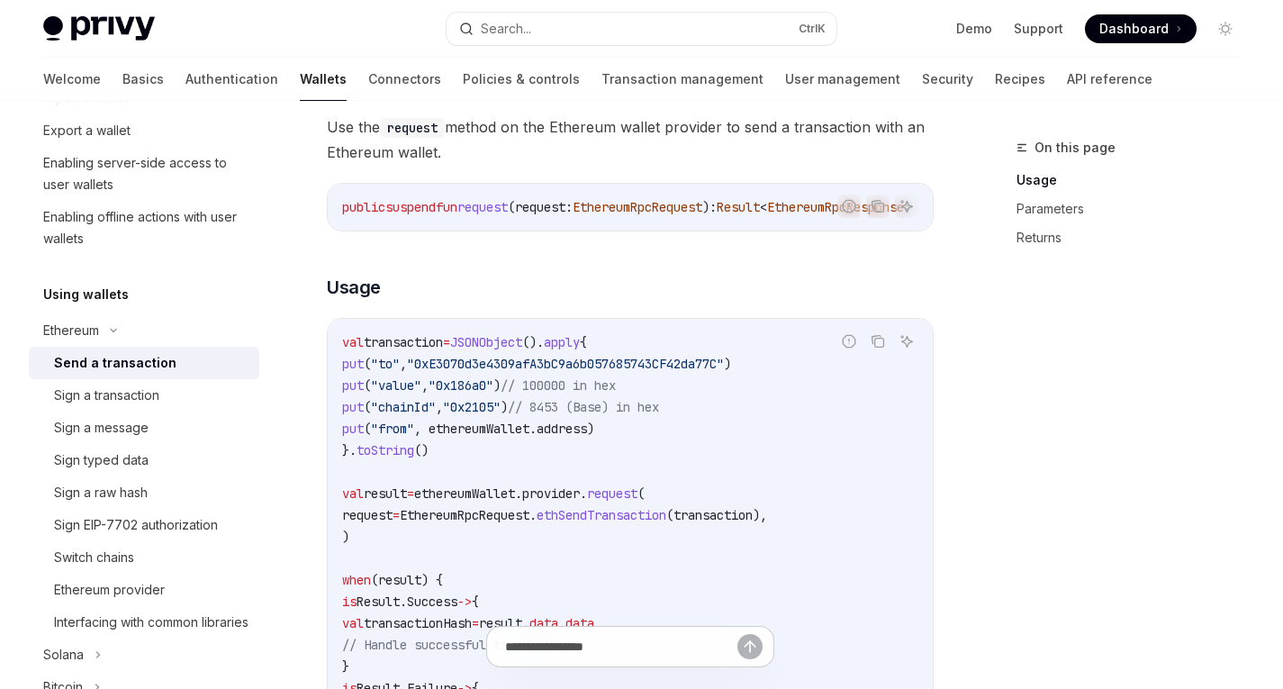
scroll to position [178, 0]
click at [637, 500] on span "request" at bounding box center [612, 492] width 50 height 16
click at [651, 572] on code "val transaction = JSONObject (). apply { put ( "to" , "0xE3070d3e4309afA3bC9a6b…" at bounding box center [630, 546] width 576 height 432
click at [646, 522] on span "ethSendTransaction" at bounding box center [601, 514] width 130 height 16
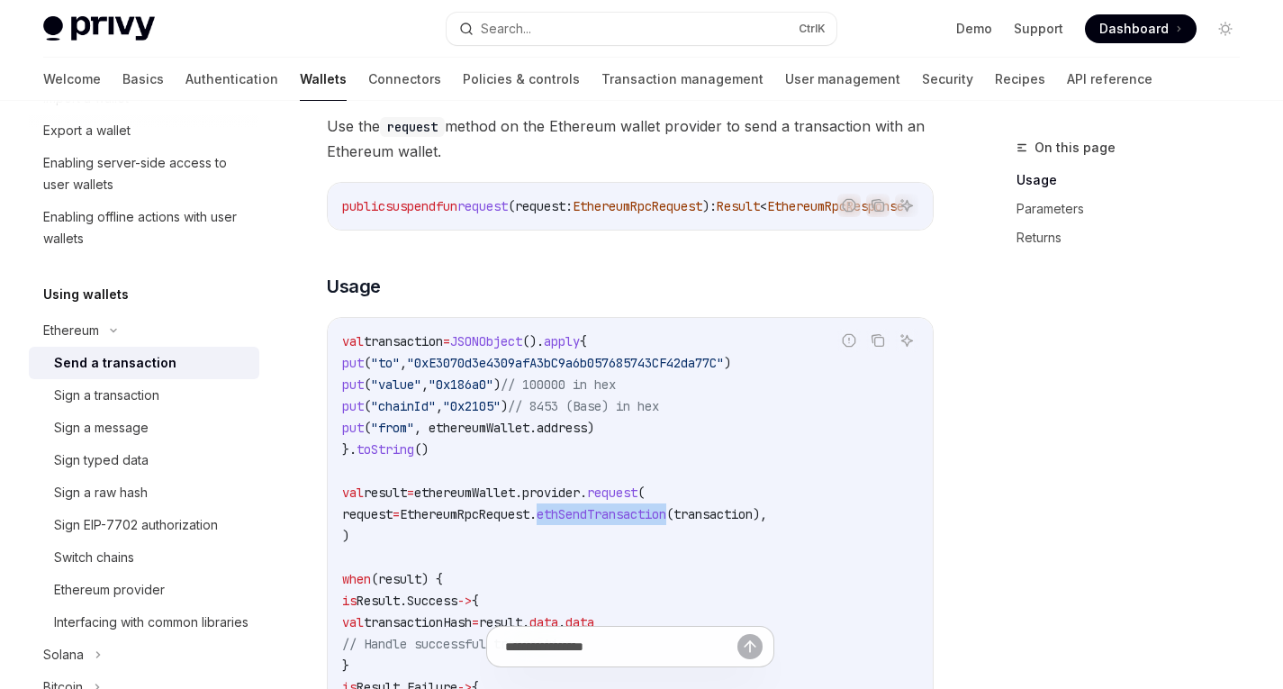
click at [646, 522] on span "ethSendTransaction" at bounding box center [601, 514] width 130 height 16
click at [629, 564] on code "val transaction = JSONObject (). apply { put ( "to" , "0xE3070d3e4309afA3bC9a6b…" at bounding box center [630, 546] width 576 height 432
click at [634, 522] on span "ethSendTransaction" at bounding box center [601, 514] width 130 height 16
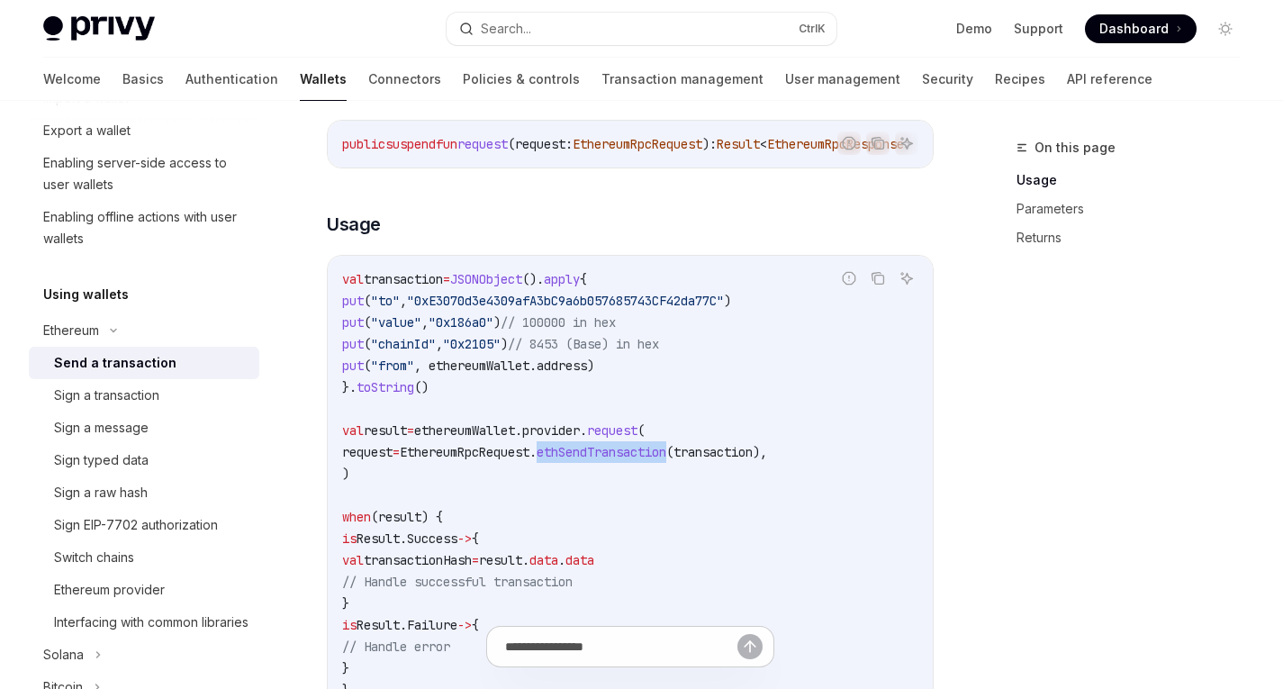
click at [644, 460] on span "ethSendTransaction" at bounding box center [601, 452] width 130 height 16
click at [1067, 86] on link "API reference" at bounding box center [1110, 79] width 86 height 43
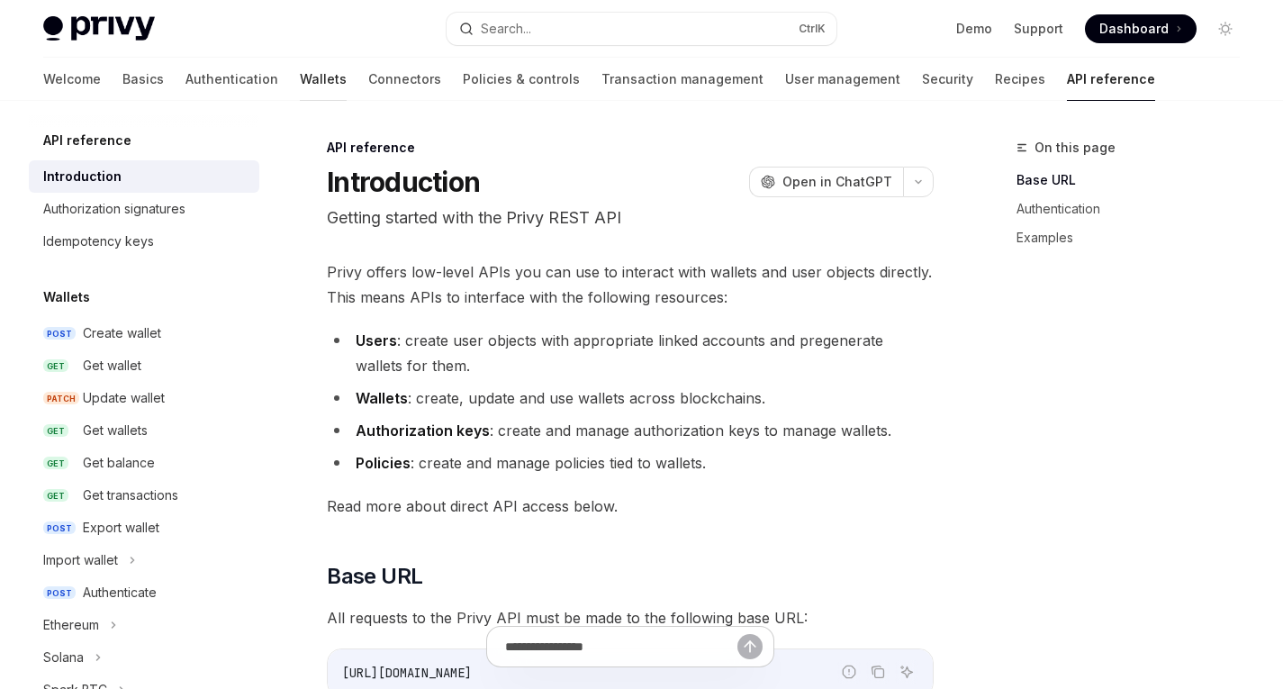
click at [300, 67] on link "Wallets" at bounding box center [323, 79] width 47 height 43
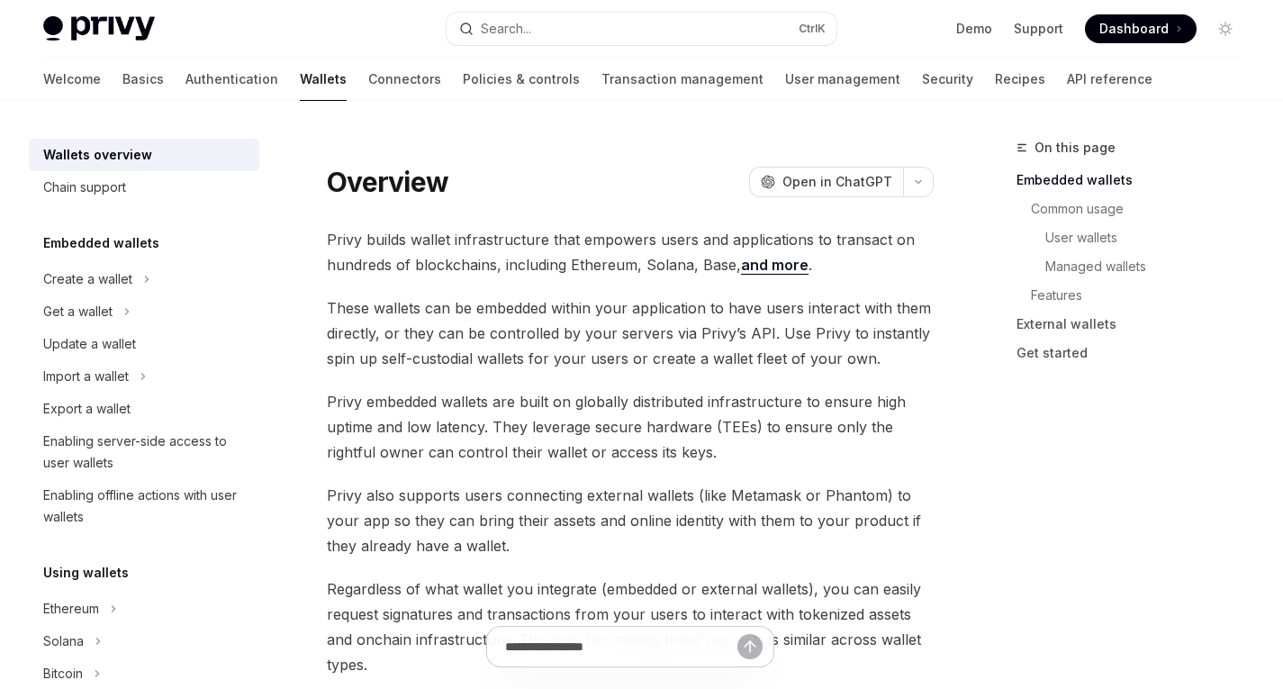
click at [101, 585] on div "Using wallets Ethereum Solana Bitcoin Other chains EVM smart wallets UI compone…" at bounding box center [144, 690] width 230 height 257
click at [95, 575] on h5 "Using wallets" at bounding box center [86, 573] width 86 height 22
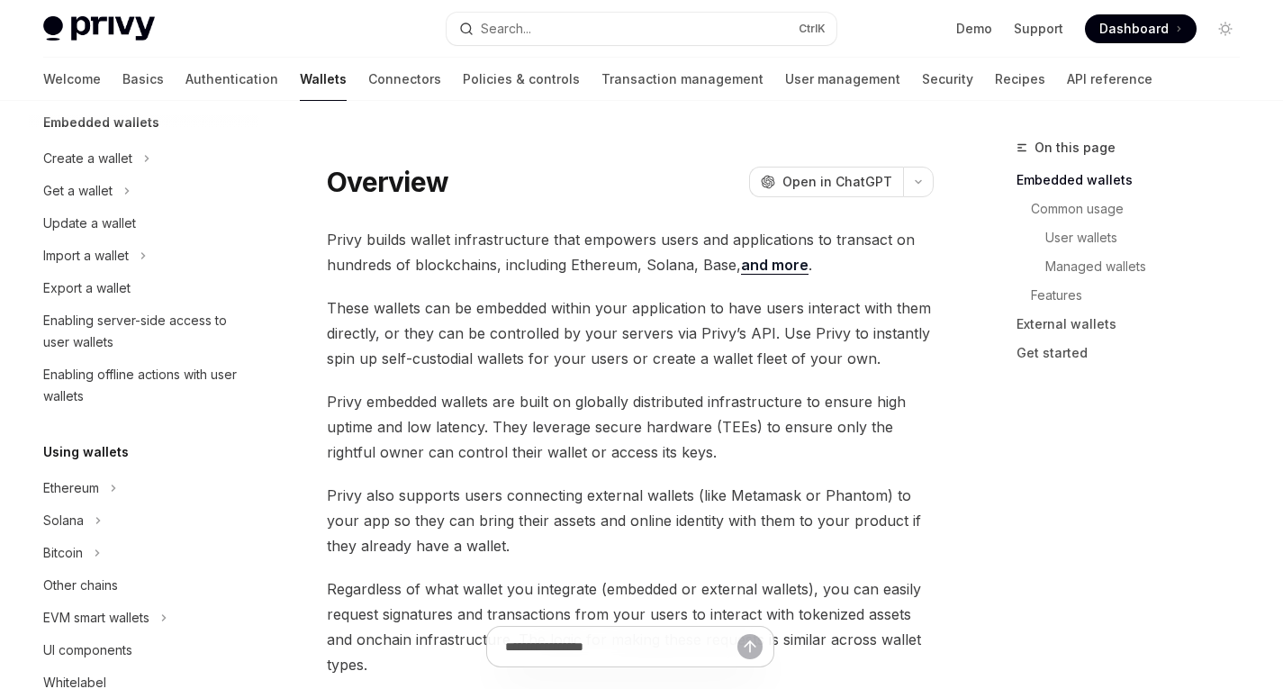
scroll to position [122, 0]
click at [83, 497] on div "Ethereum" at bounding box center [71, 487] width 56 height 22
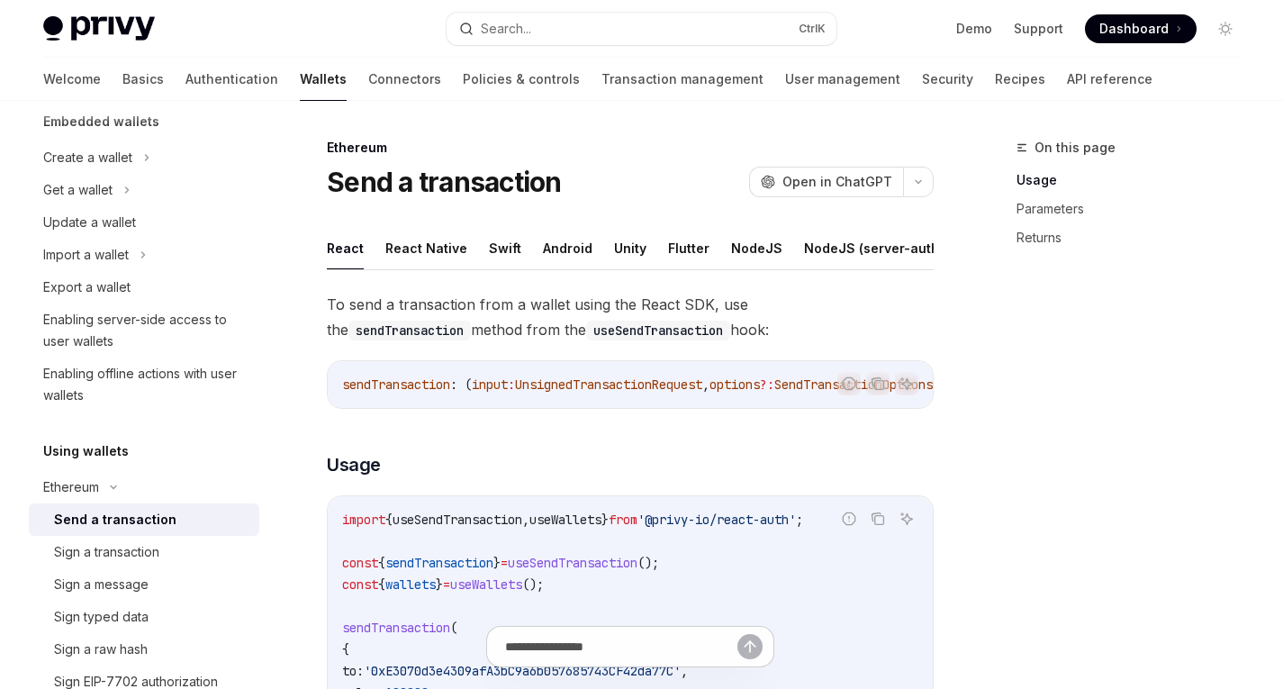
click at [111, 527] on div "Send a transaction" at bounding box center [115, 520] width 122 height 22
click at [546, 245] on button "Android" at bounding box center [568, 248] width 50 height 42
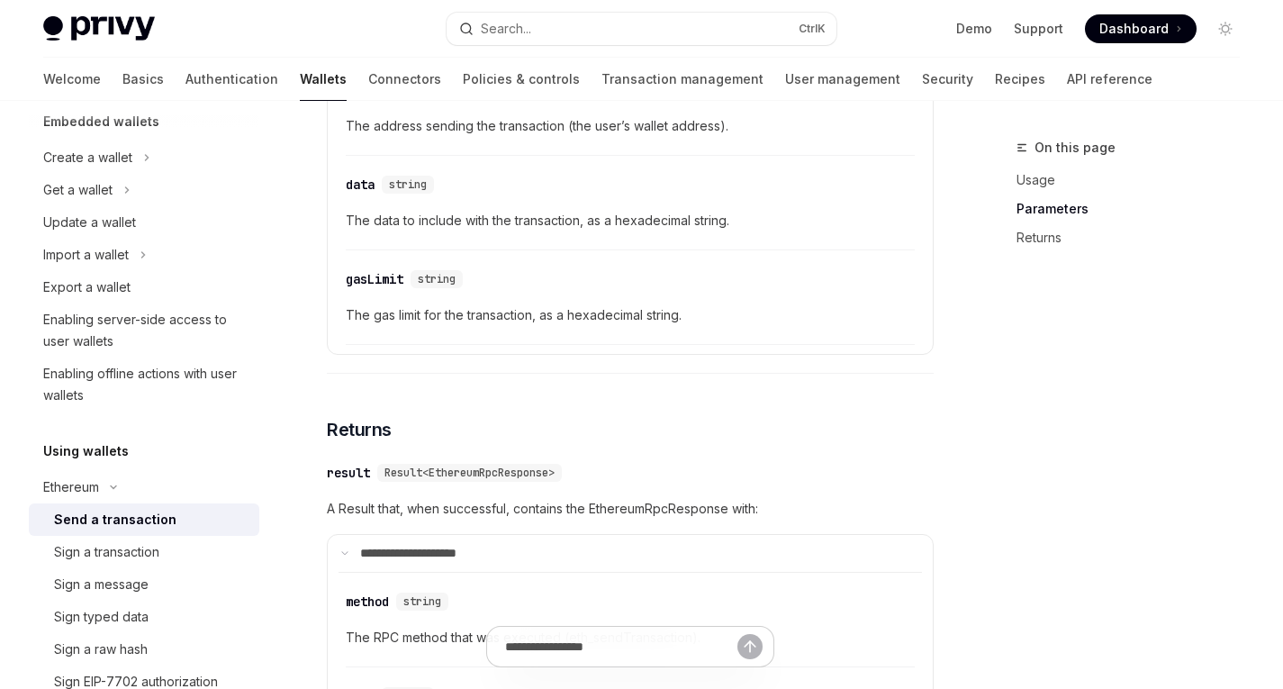
scroll to position [1495, 0]
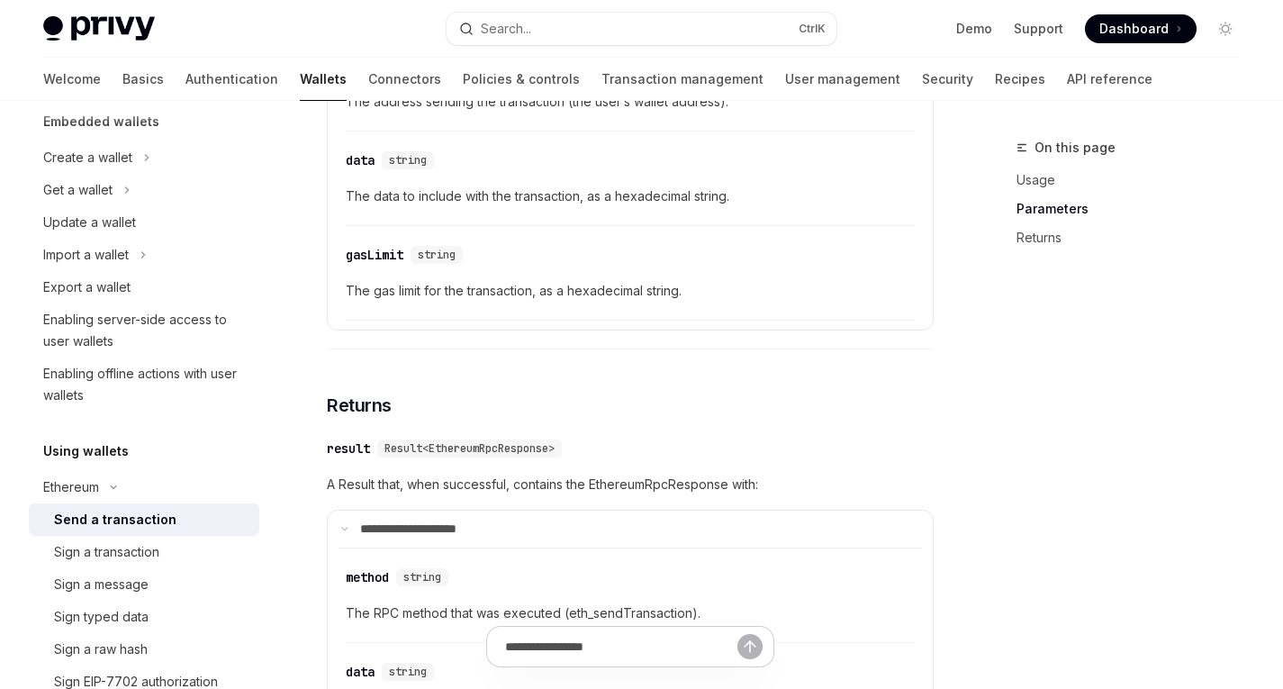
click at [641, 207] on span "The data to include with the transaction, as a hexadecimal string." at bounding box center [630, 196] width 569 height 22
click at [652, 207] on span "The data to include with the transaction, as a hexadecimal string." at bounding box center [630, 196] width 569 height 22
click at [533, 207] on span "The data to include with the transaction, as a hexadecimal string." at bounding box center [630, 196] width 569 height 22
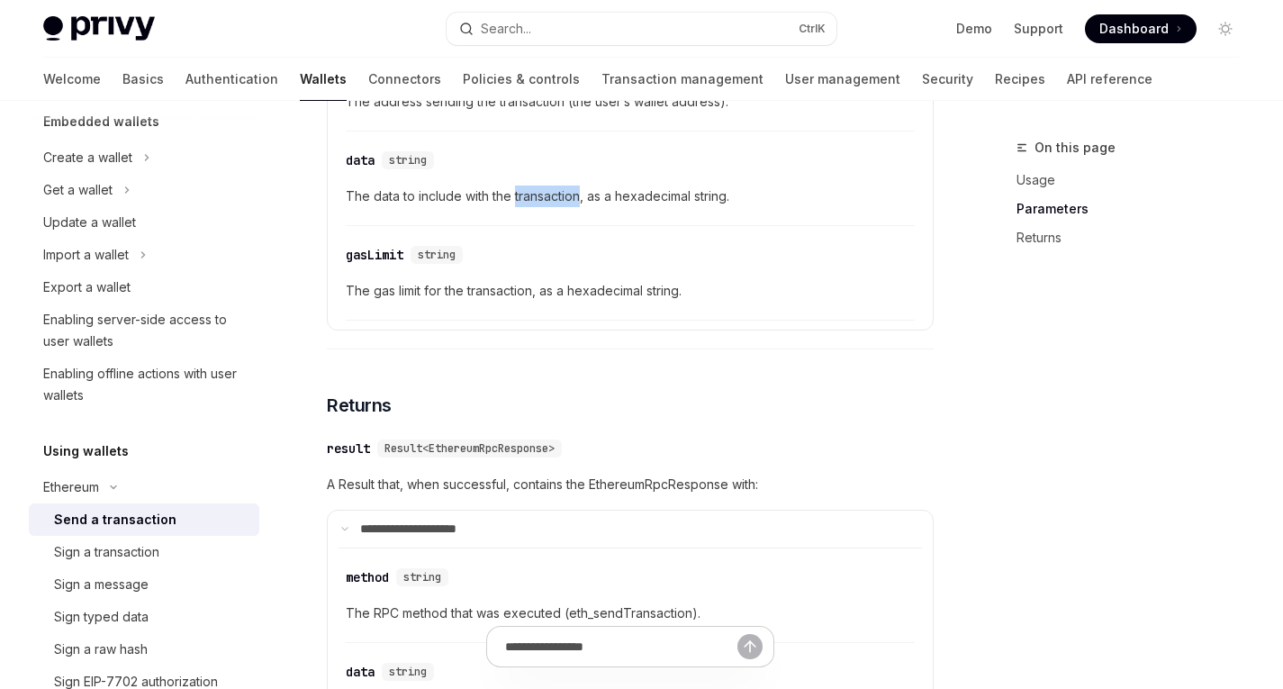
click at [533, 207] on span "The data to include with the transaction, as a hexadecimal string." at bounding box center [630, 196] width 569 height 22
click at [388, 207] on span "The data to include with the transaction, as a hexadecimal string." at bounding box center [630, 196] width 569 height 22
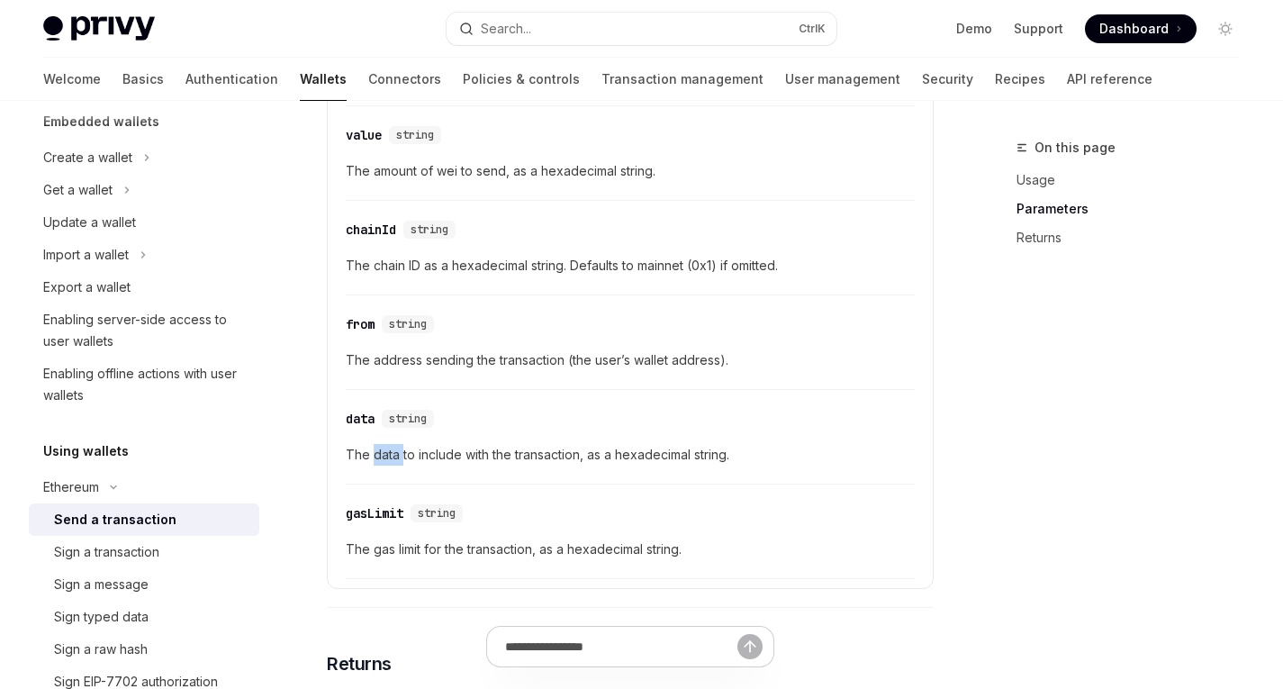
scroll to position [1230, 0]
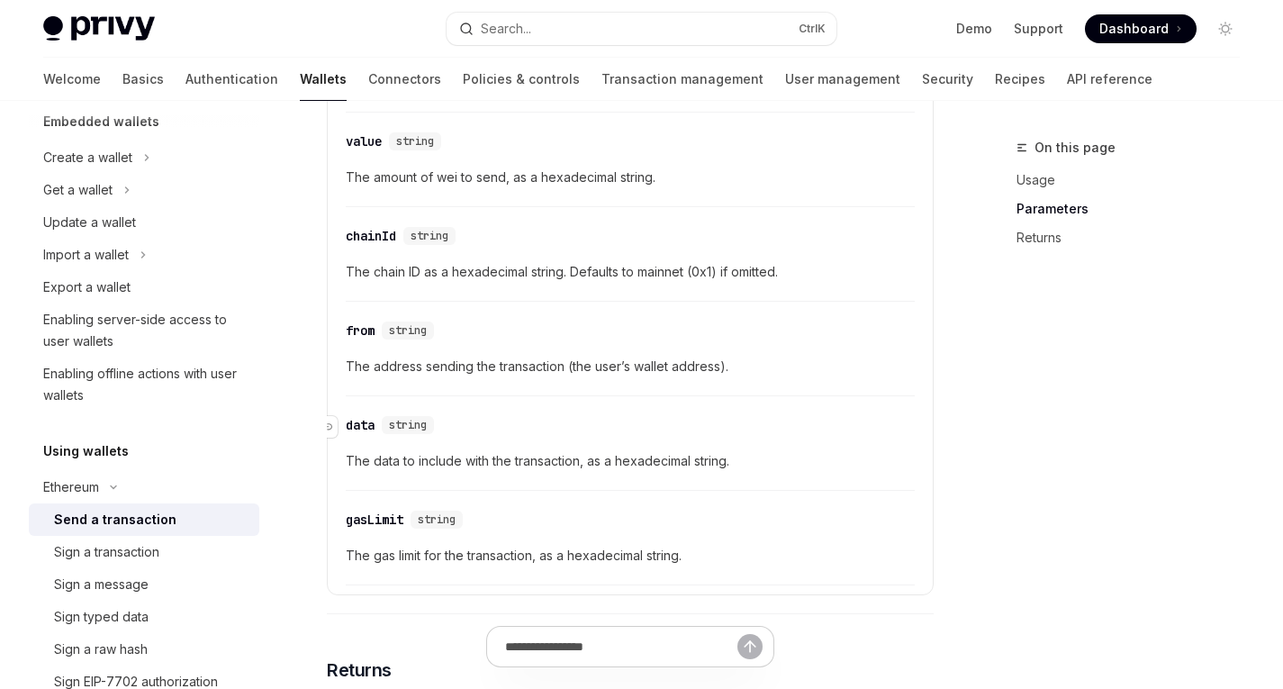
click at [363, 434] on div "data" at bounding box center [360, 425] width 29 height 18
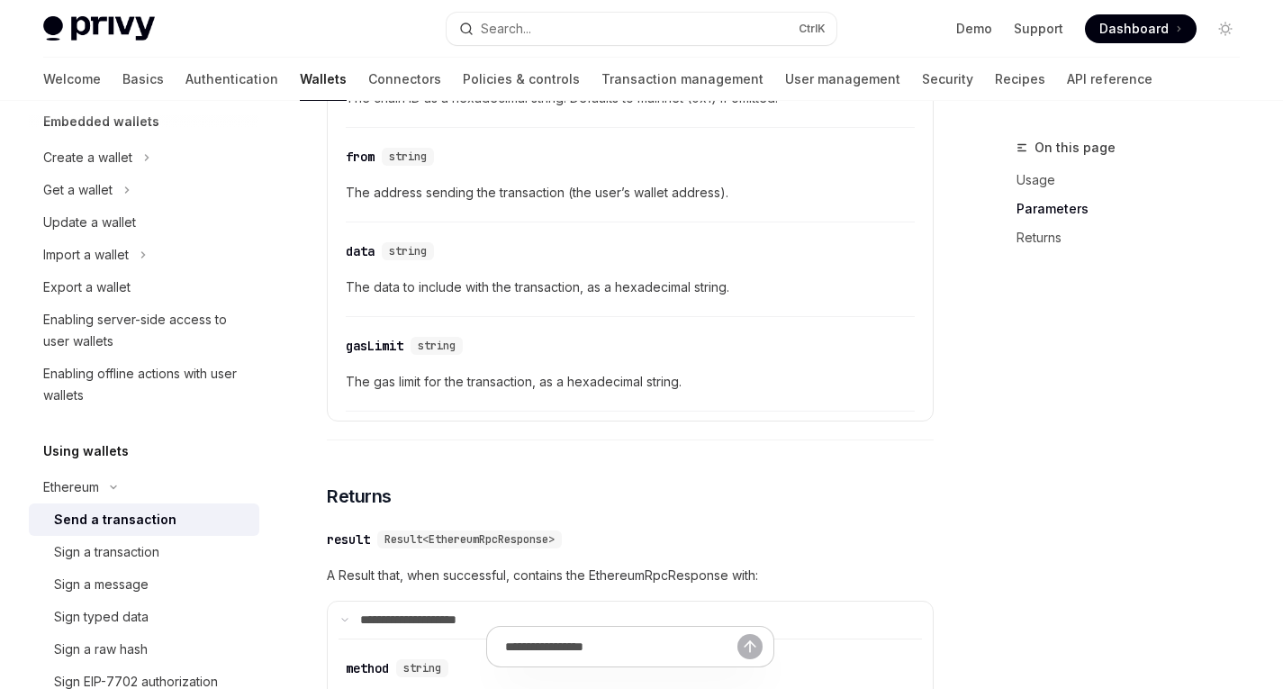
scroll to position [1402, 0]
click at [381, 300] on span "The data to include with the transaction, as a hexadecimal string." at bounding box center [630, 289] width 569 height 22
click at [478, 300] on span "The data to include with the transaction, as a hexadecimal string." at bounding box center [630, 289] width 569 height 22
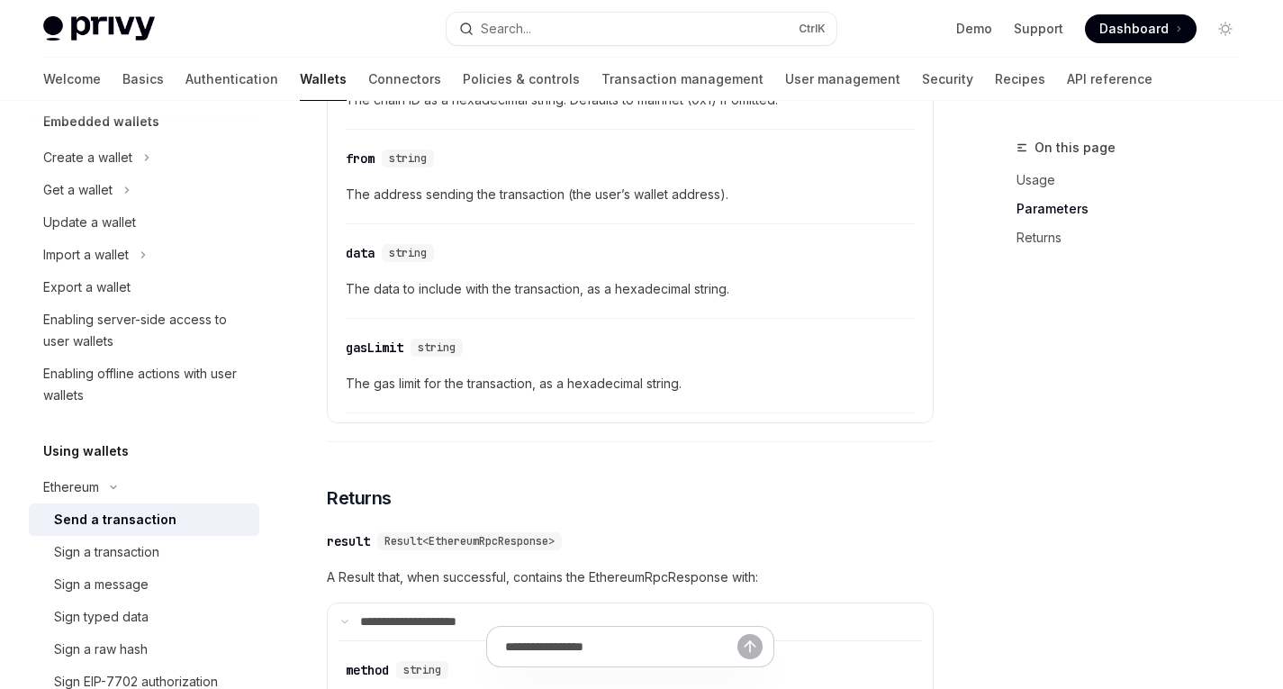
click at [538, 300] on span "The data to include with the transaction, as a hexadecimal string." at bounding box center [630, 289] width 569 height 22
click at [607, 300] on span "The data to include with the transaction, as a hexadecimal string." at bounding box center [630, 289] width 569 height 22
click at [625, 300] on span "The data to include with the transaction, as a hexadecimal string." at bounding box center [630, 289] width 569 height 22
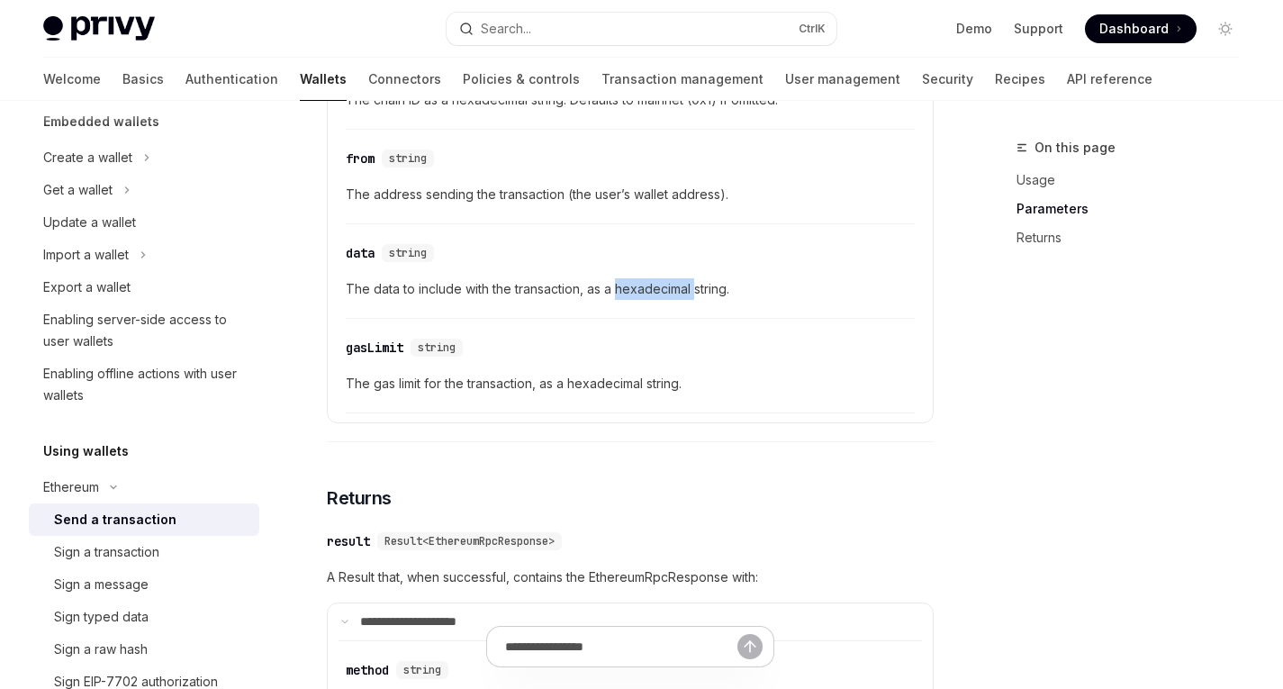
click at [625, 300] on span "The data to include with the transaction, as a hexadecimal string." at bounding box center [630, 289] width 569 height 22
click at [669, 300] on span "The data to include with the transaction, as a hexadecimal string." at bounding box center [630, 289] width 569 height 22
click at [694, 300] on span "The data to include with the transaction, as a hexadecimal string." at bounding box center [630, 289] width 569 height 22
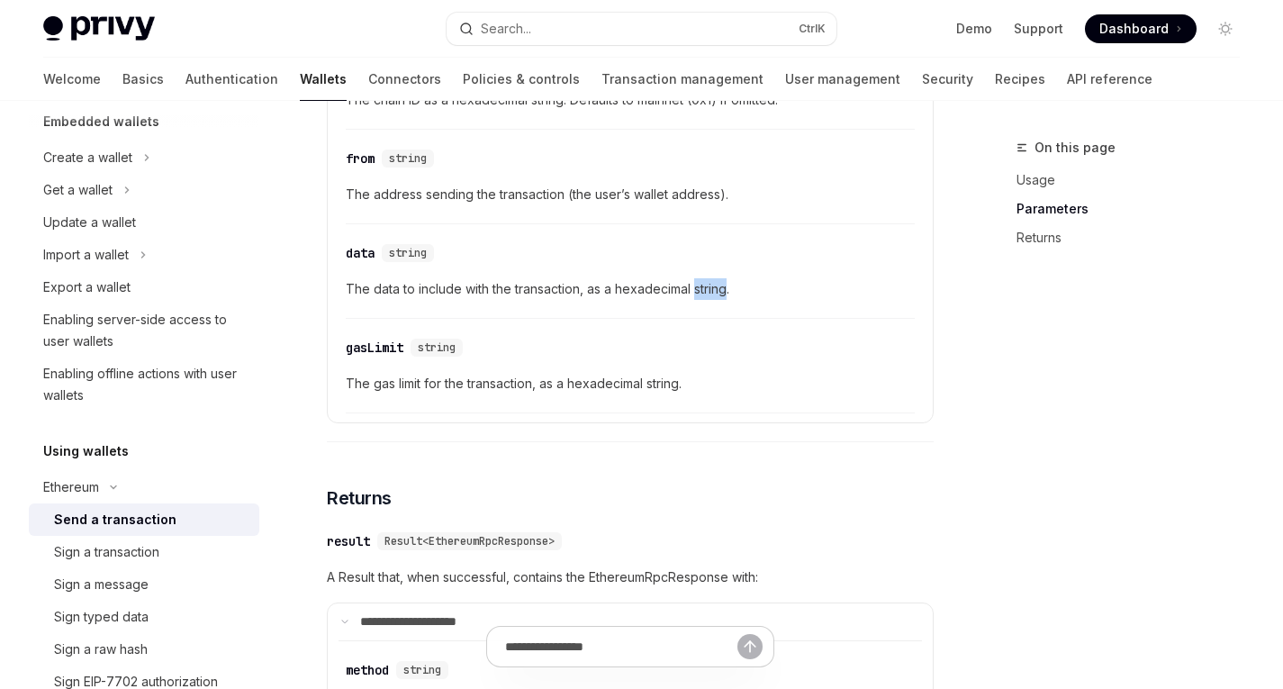
click at [703, 300] on span "The data to include with the transaction, as a hexadecimal string." at bounding box center [630, 289] width 569 height 22
click at [654, 300] on span "The data to include with the transaction, as a hexadecimal string." at bounding box center [630, 289] width 569 height 22
click at [565, 300] on span "The data to include with the transaction, as a hexadecimal string." at bounding box center [630, 289] width 569 height 22
click at [518, 300] on span "The data to include with the transaction, as a hexadecimal string." at bounding box center [630, 289] width 569 height 22
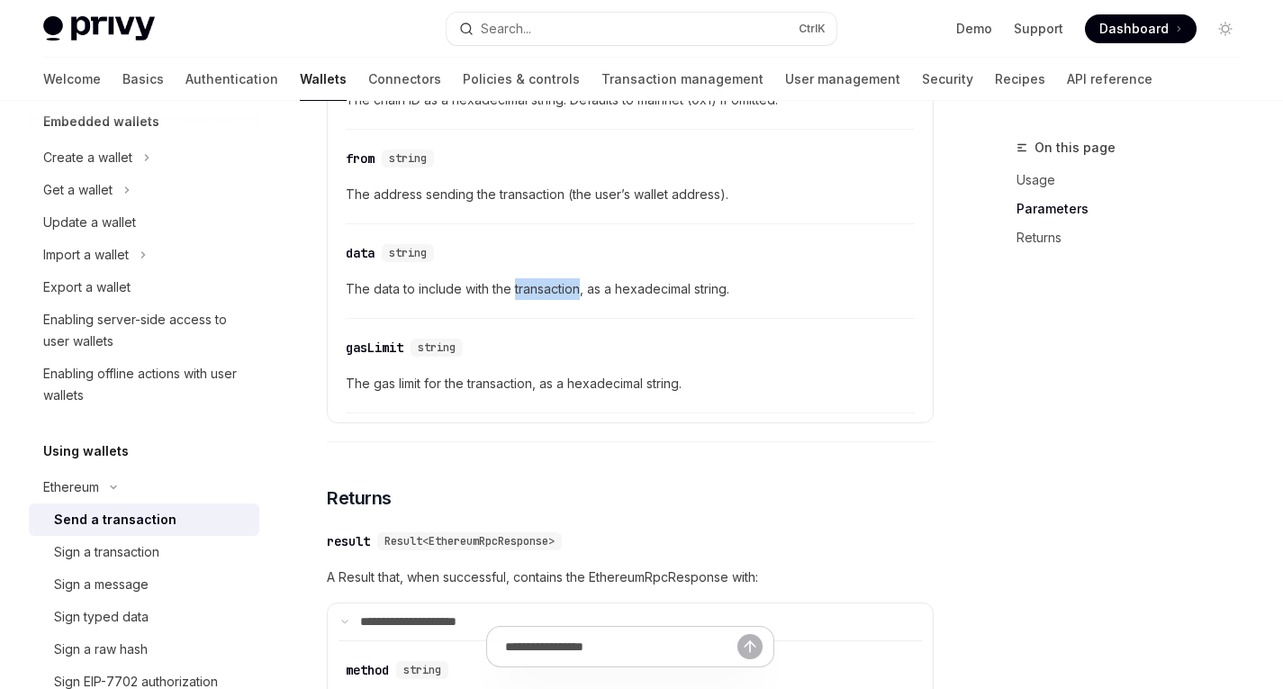
click at [518, 300] on span "The data to include with the transaction, as a hexadecimal string." at bounding box center [630, 289] width 569 height 22
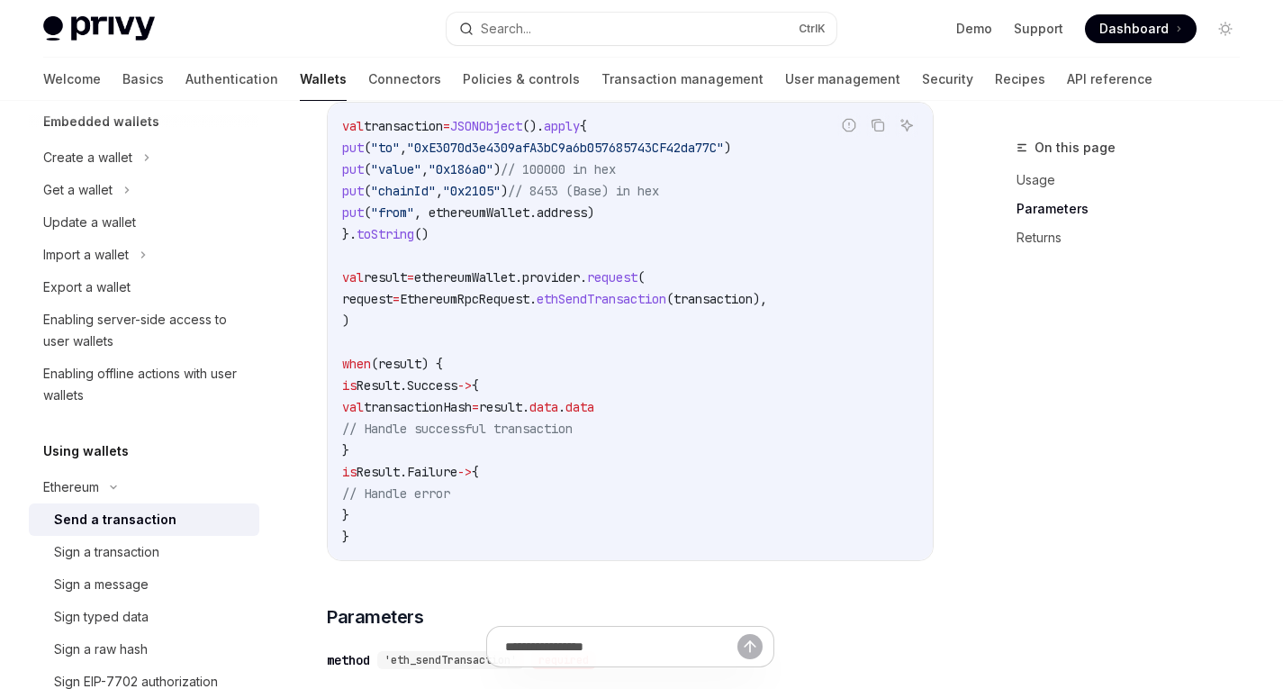
scroll to position [0, 0]
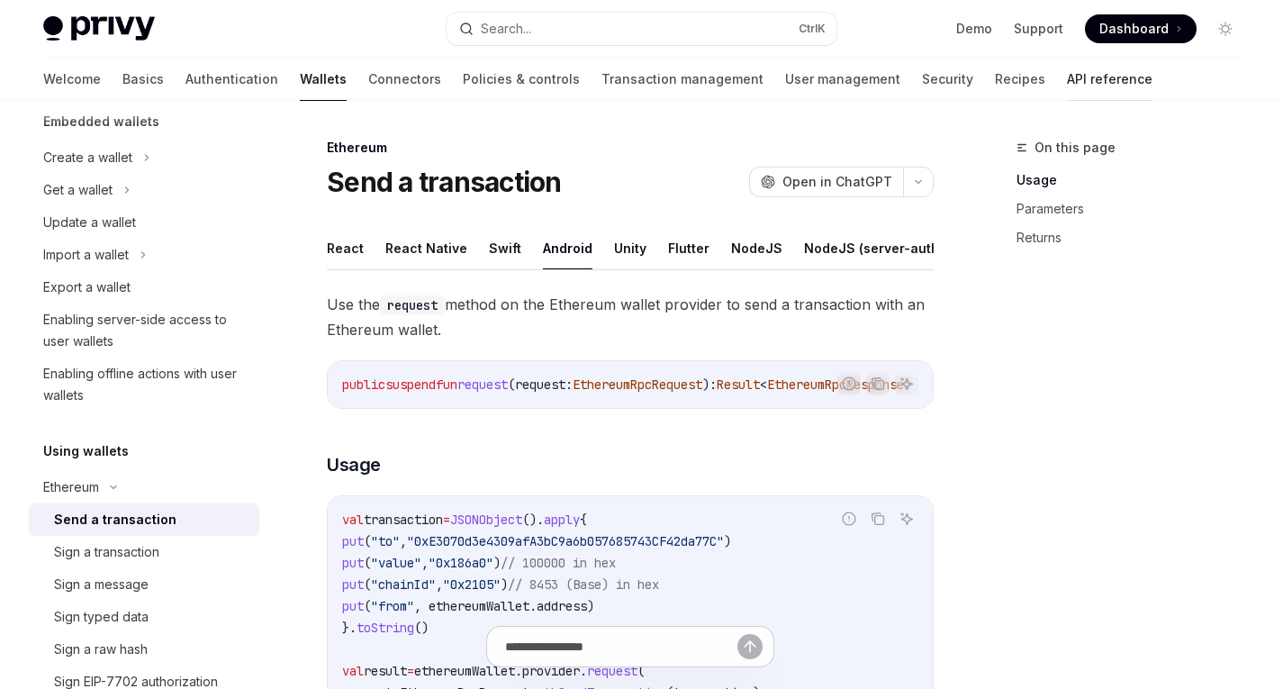
click at [1067, 81] on link "API reference" at bounding box center [1110, 79] width 86 height 43
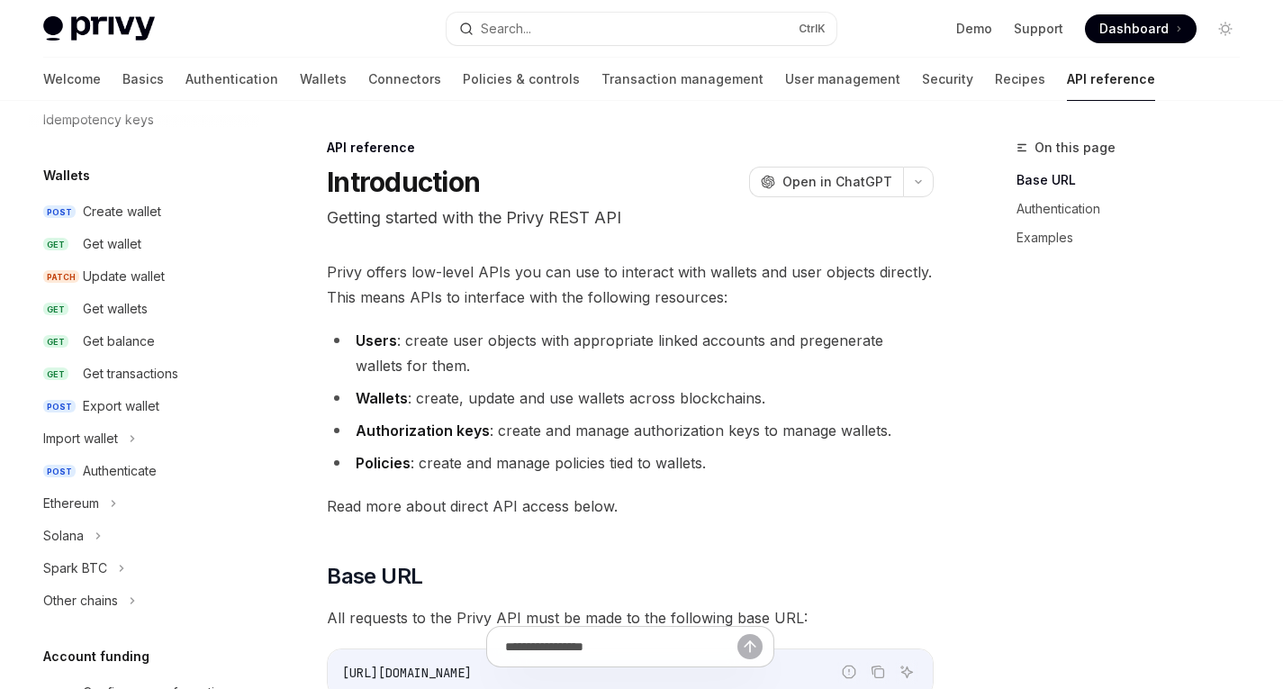
type textarea "*"
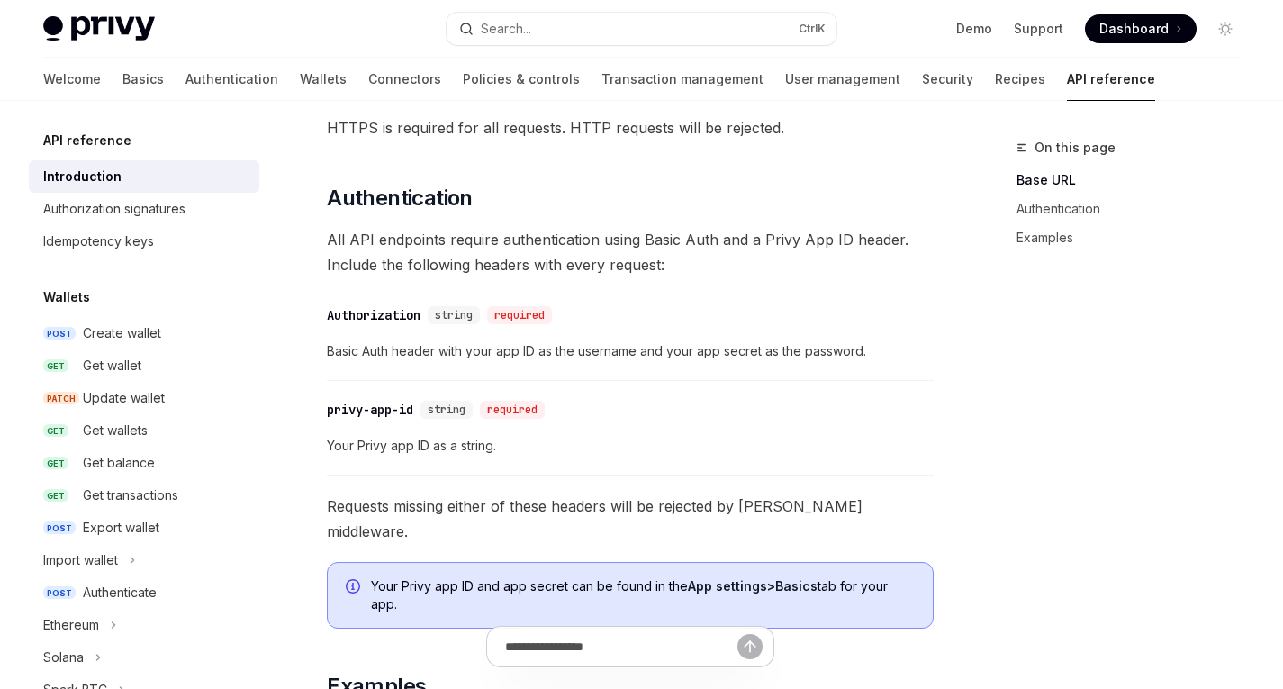
scroll to position [611, 0]
